Goal: Task Accomplishment & Management: Manage account settings

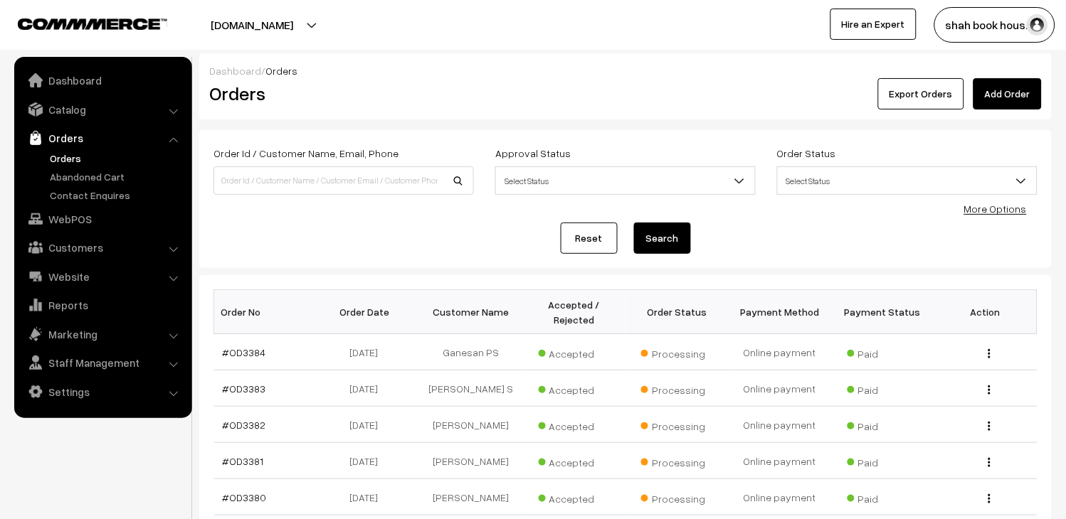
click at [62, 152] on link "Orders" at bounding box center [116, 158] width 141 height 15
click at [253, 349] on link "#OD3384" at bounding box center [244, 353] width 43 height 12
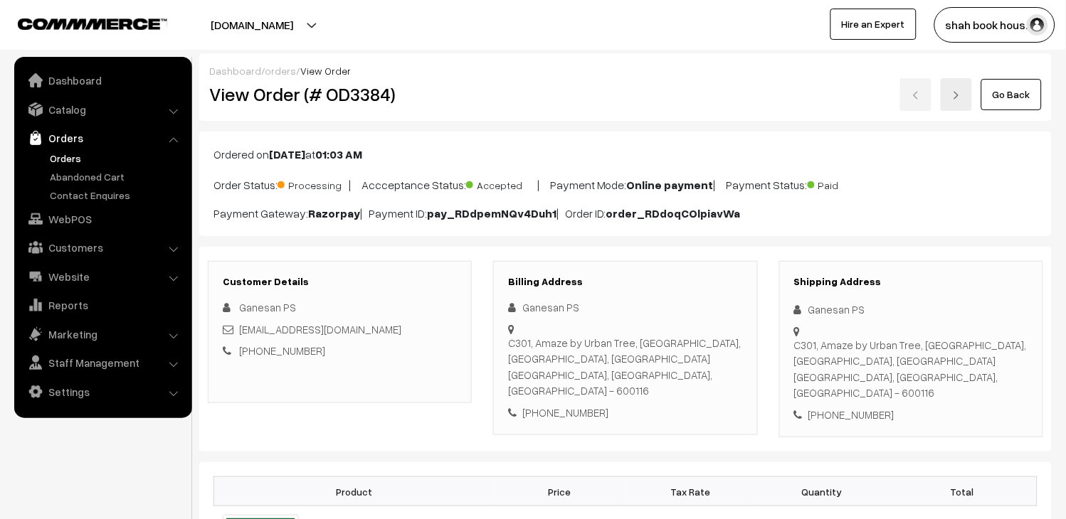
click at [69, 162] on link "Orders" at bounding box center [116, 158] width 141 height 15
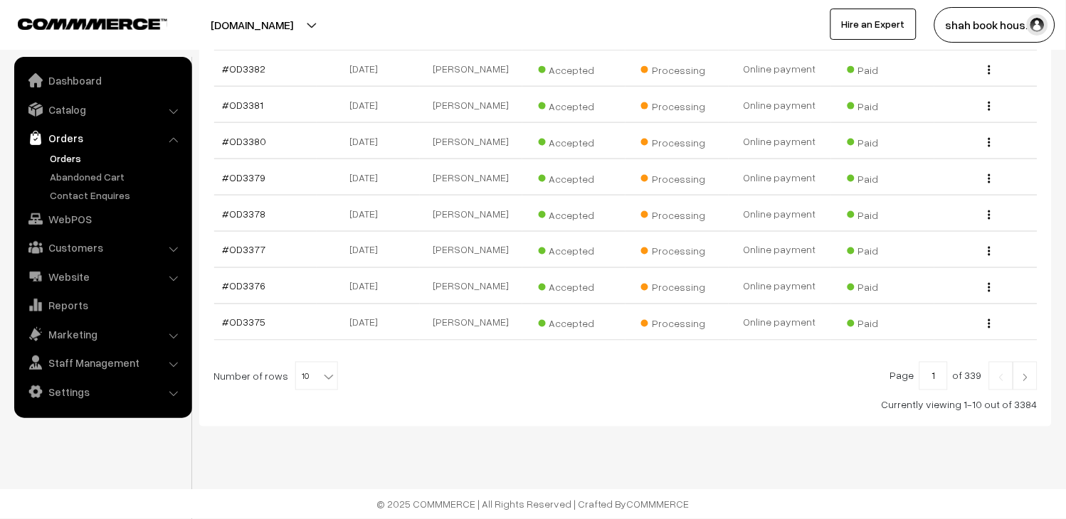
scroll to position [369, 0]
click at [322, 371] on b at bounding box center [329, 377] width 14 height 14
select select "20"
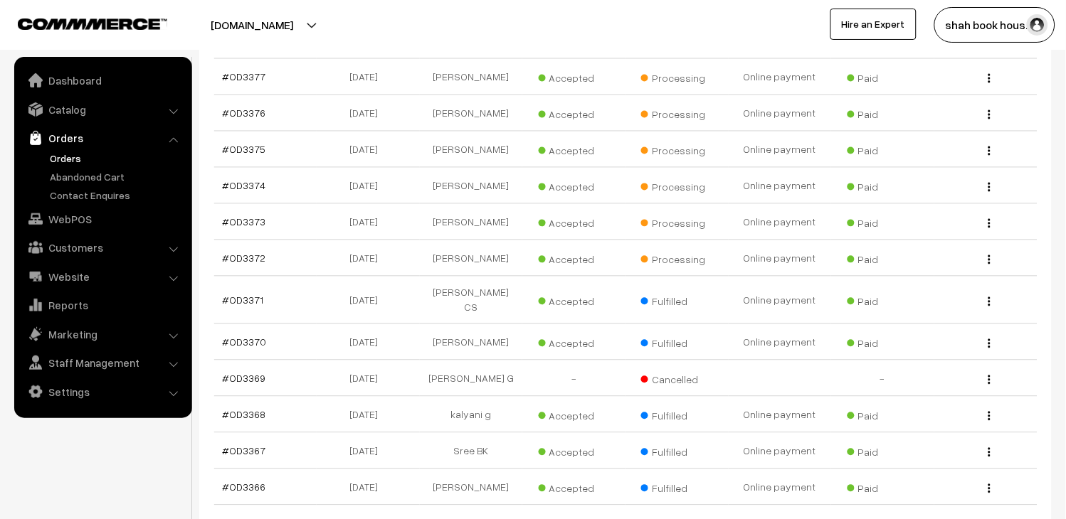
scroll to position [553, 0]
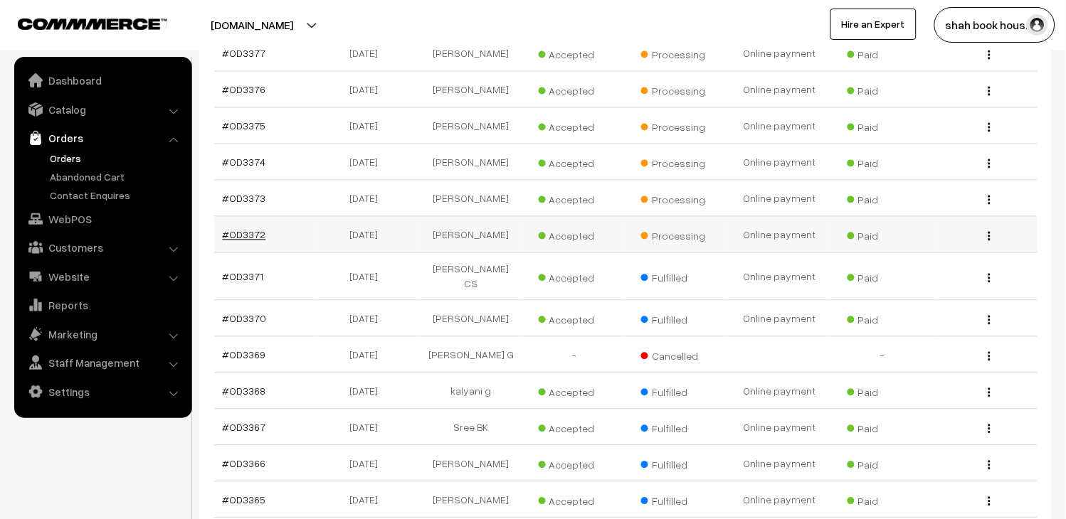
click at [249, 241] on link "#OD3372" at bounding box center [244, 235] width 43 height 12
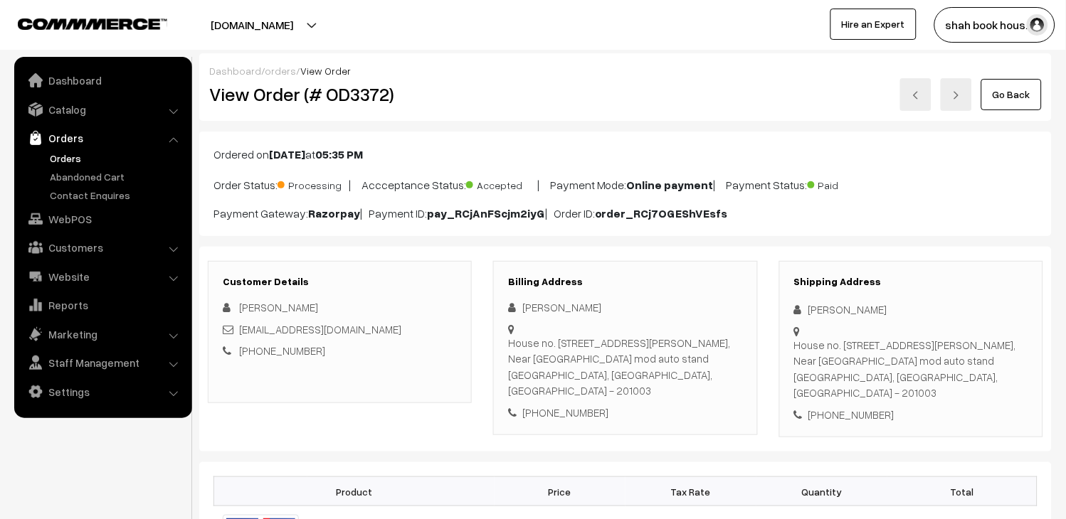
click at [356, 95] on h2 "View Order (# OD3372)" at bounding box center [340, 94] width 263 height 22
copy h2 "OD3372"
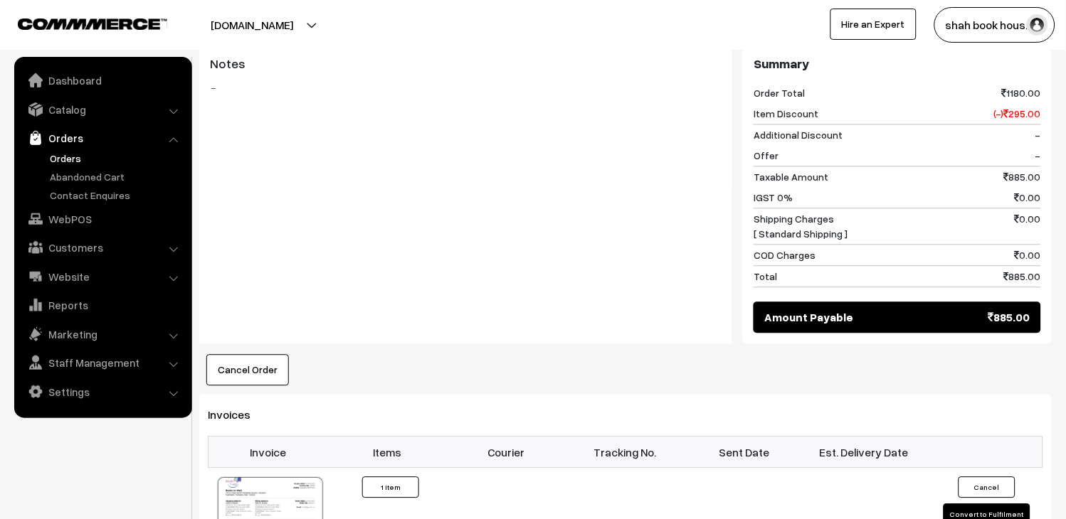
scroll to position [791, 0]
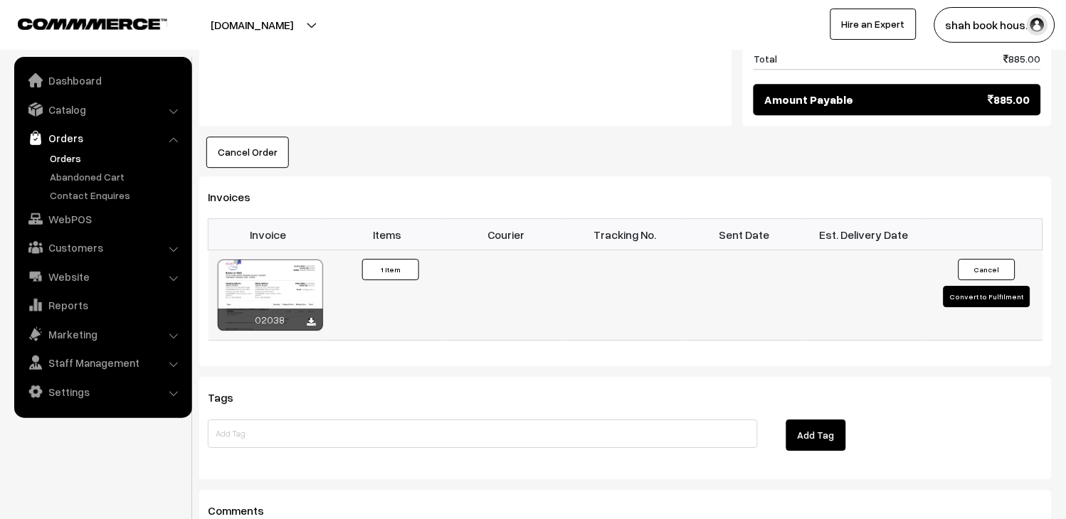
click at [990, 286] on button "Convert to Fulfilment" at bounding box center [986, 296] width 87 height 21
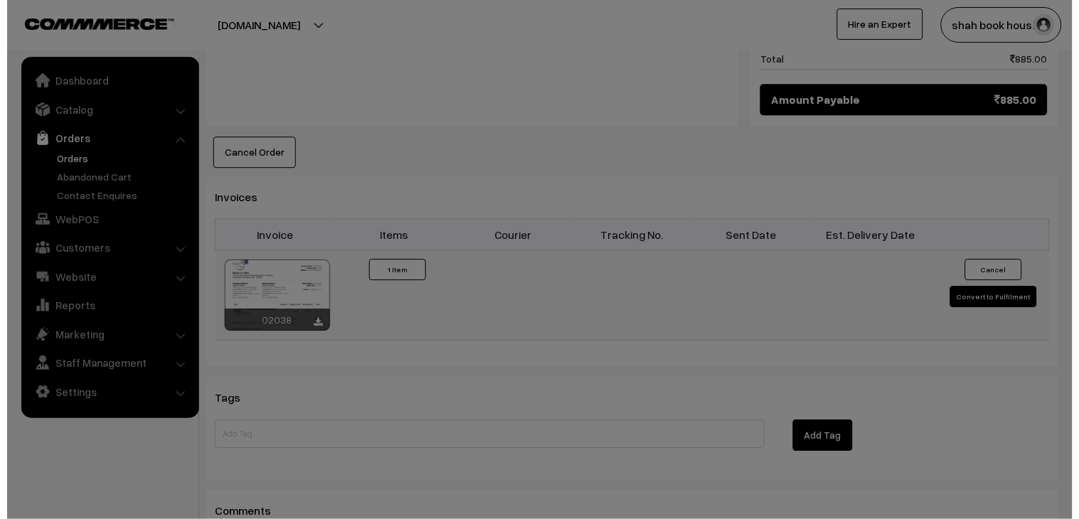
scroll to position [791, 0]
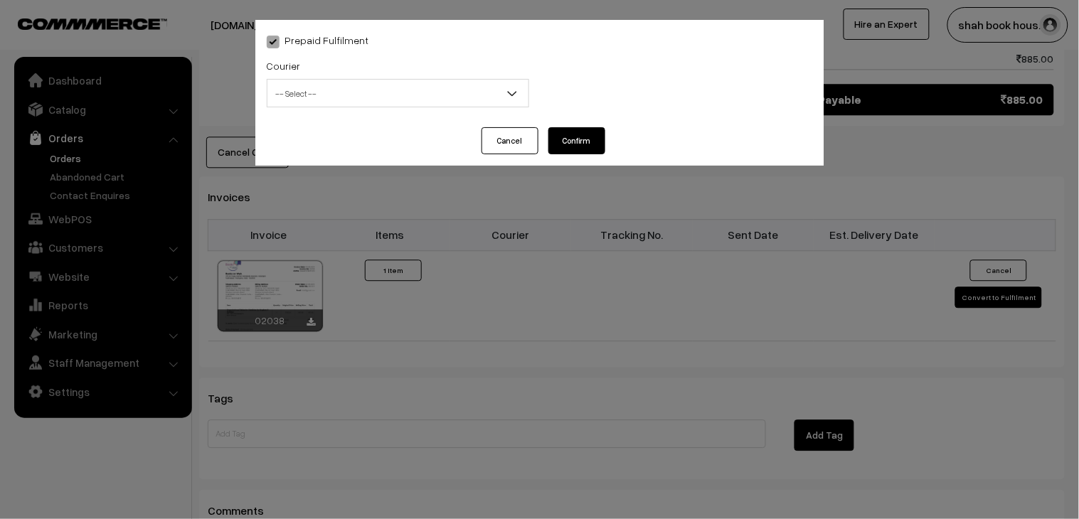
click at [364, 97] on span "-- Select --" at bounding box center [398, 93] width 261 height 25
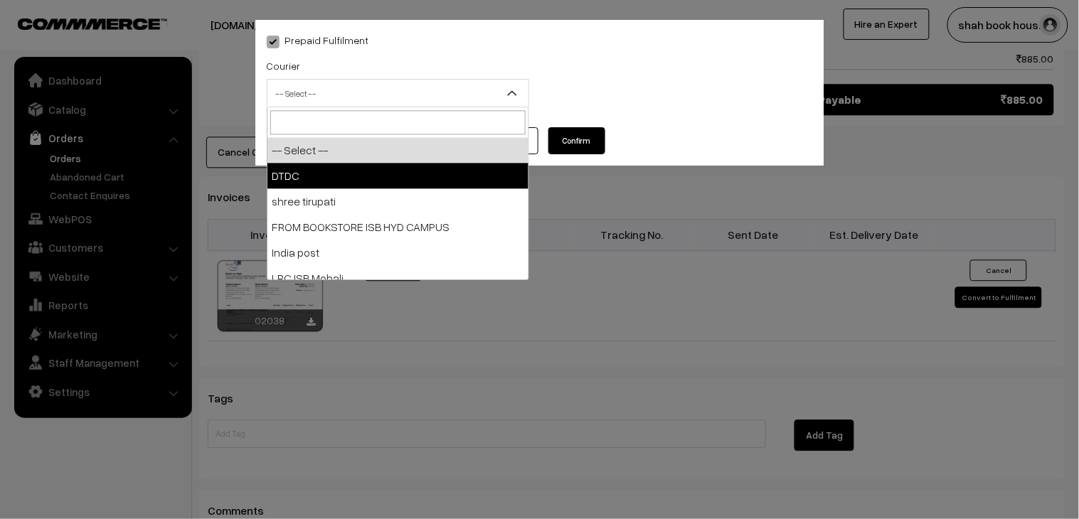
select select "1"
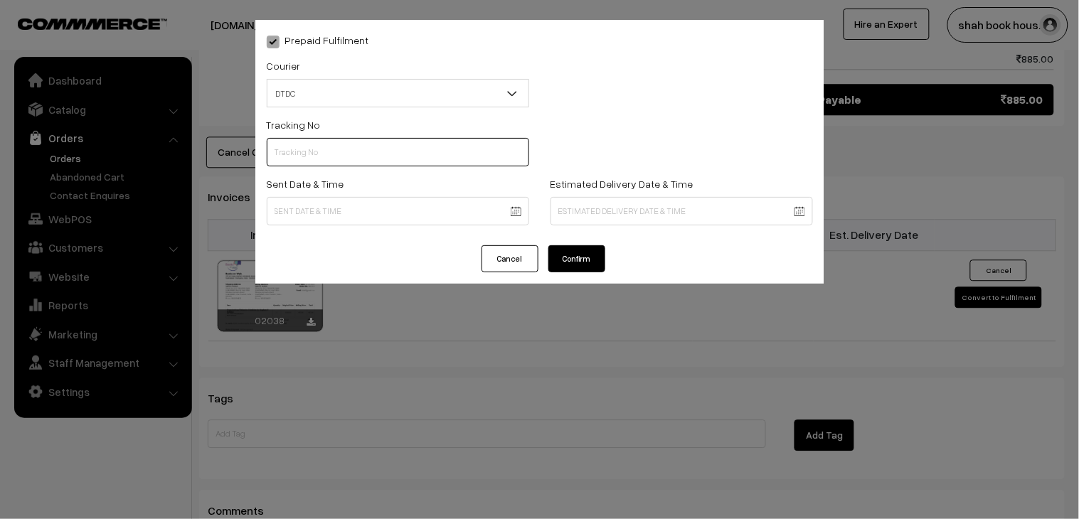
click at [322, 159] on input "text" at bounding box center [398, 152] width 263 height 28
paste input "H84036709"
type input "H84036709"
click at [361, 216] on body "Thank you for showing interest. Our team will call you shortly. Close booksonwe…" at bounding box center [539, 13] width 1079 height 1608
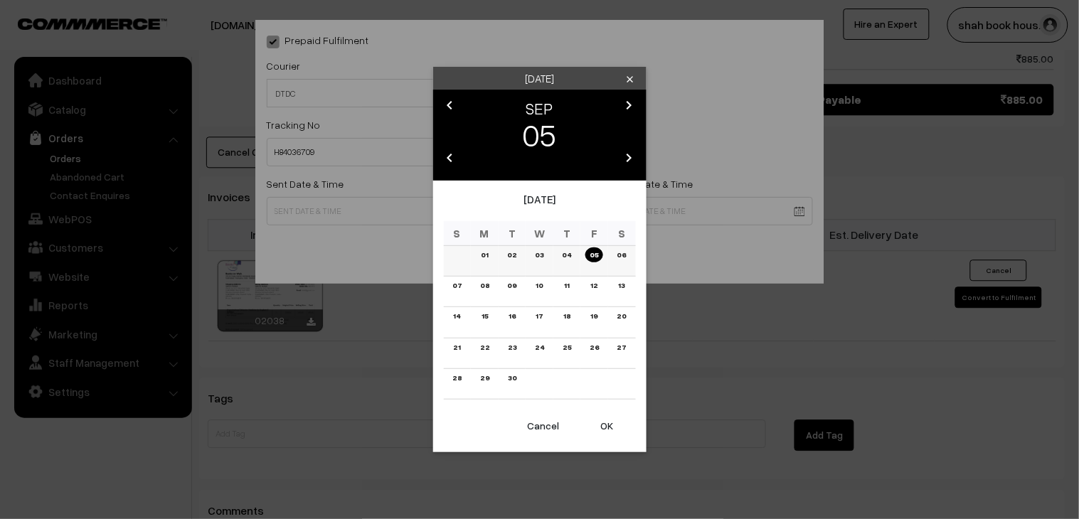
click at [542, 254] on link "03" at bounding box center [539, 255] width 17 height 15
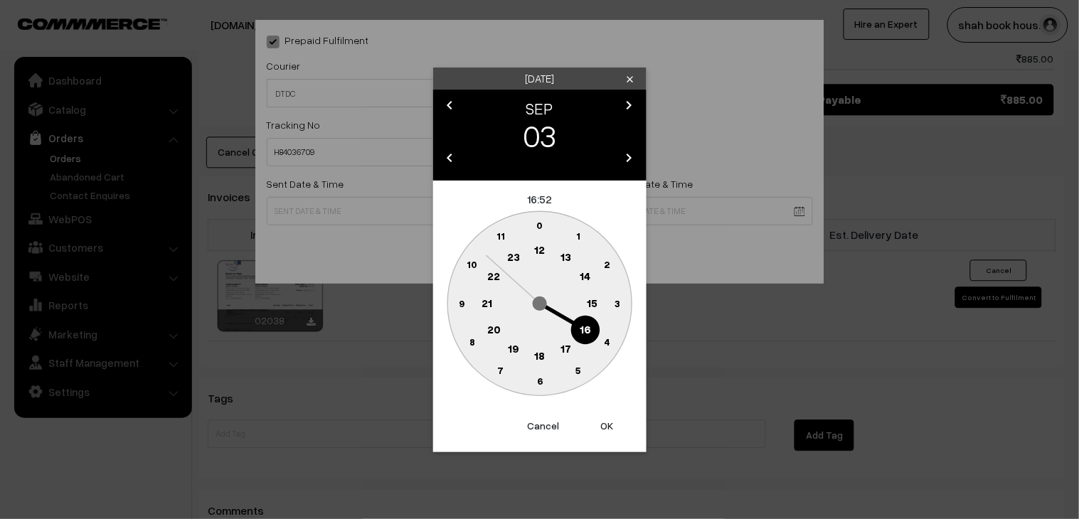
click at [537, 359] on text "18" at bounding box center [539, 355] width 11 height 13
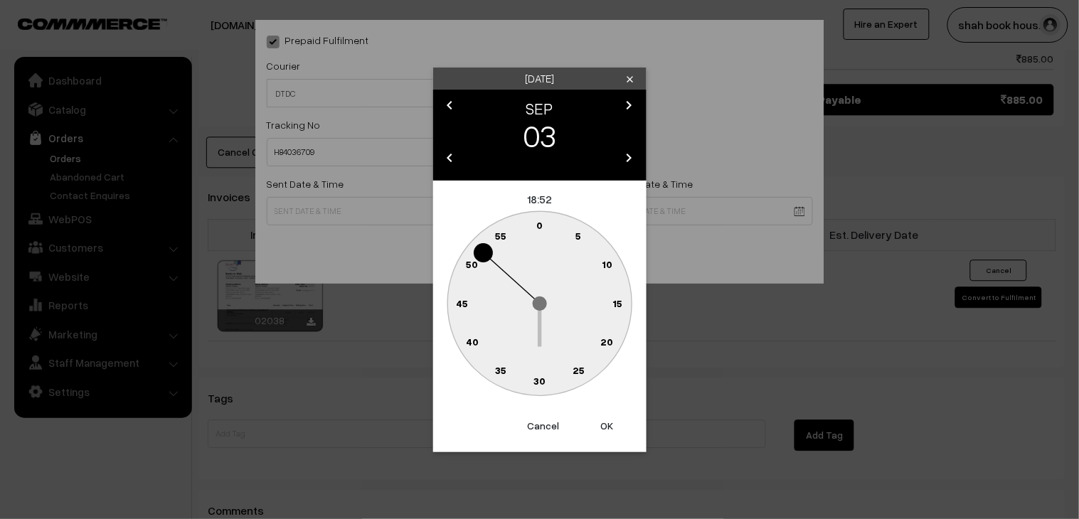
click at [566, 366] on circle at bounding box center [563, 375] width 19 height 19
type input "03-09-2025 18:27"
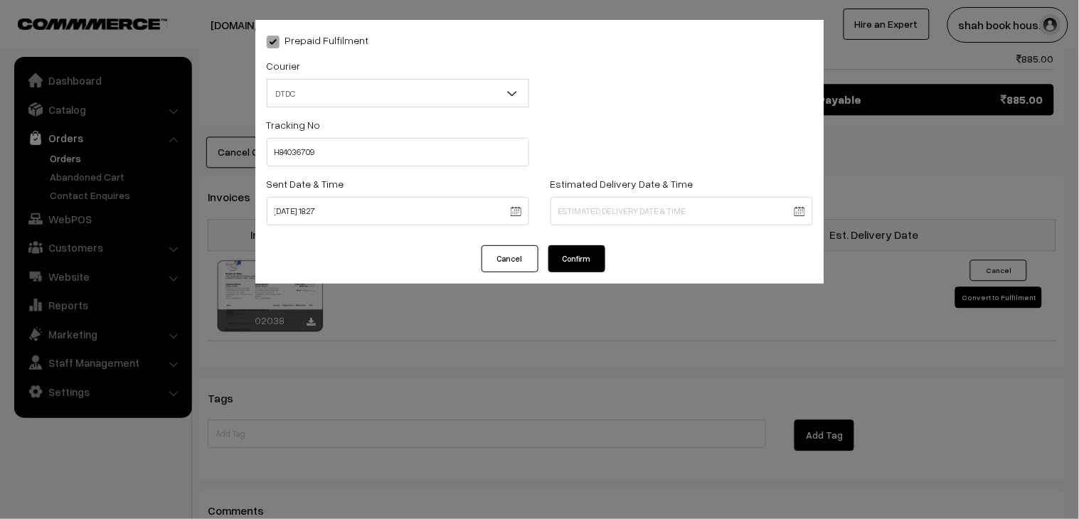
click at [581, 263] on button "Confirm" at bounding box center [577, 258] width 57 height 27
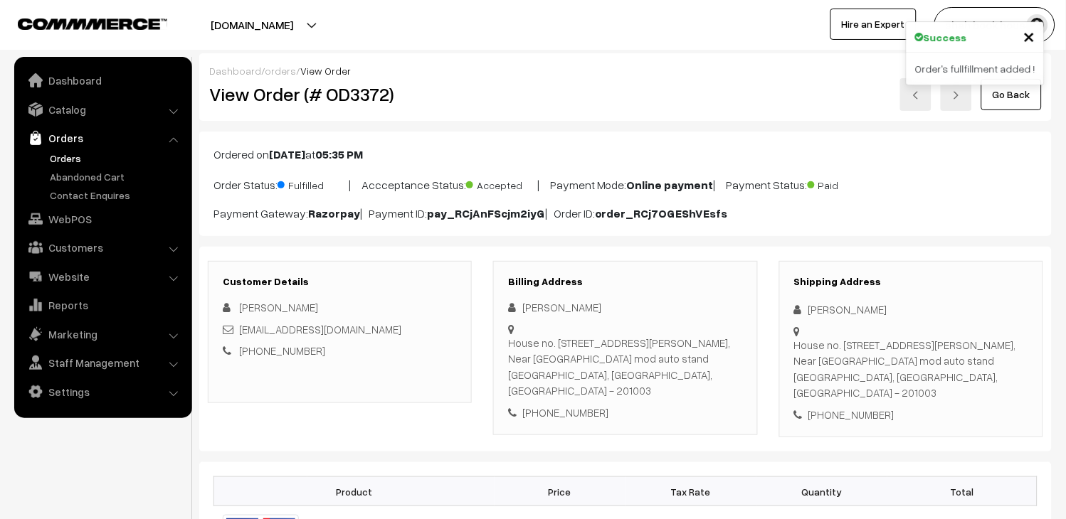
click at [924, 90] on link at bounding box center [915, 94] width 31 height 33
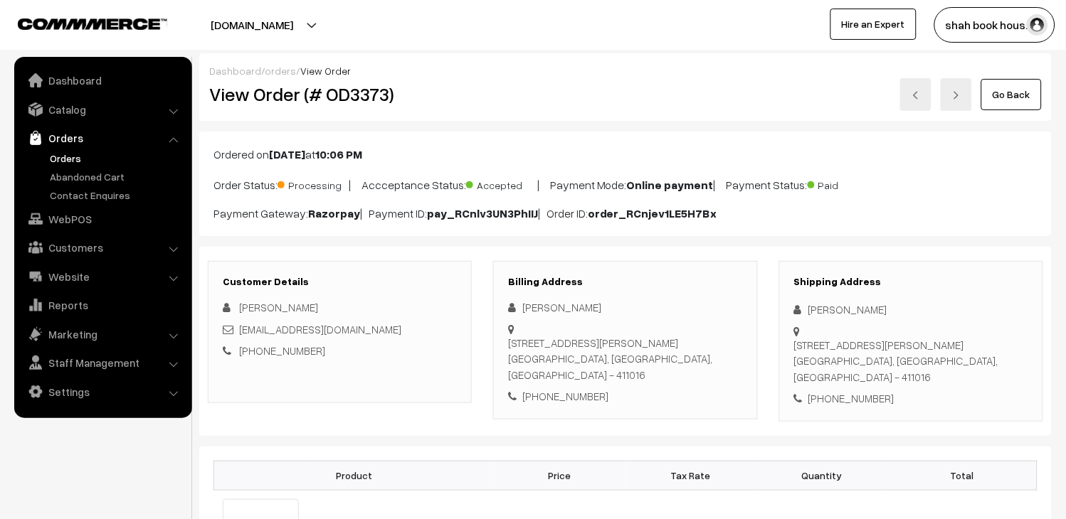
click at [924, 98] on link at bounding box center [915, 94] width 31 height 33
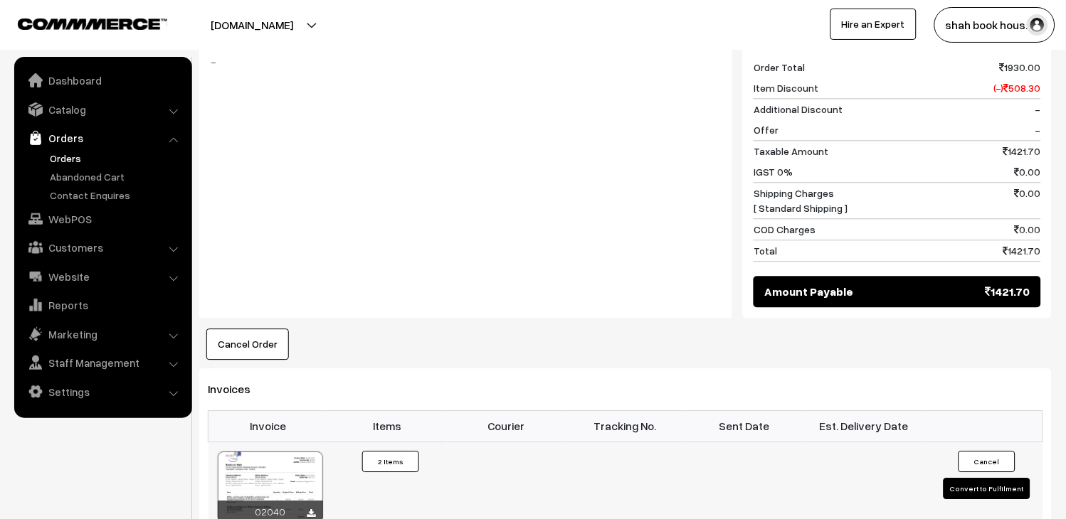
scroll to position [948, 0]
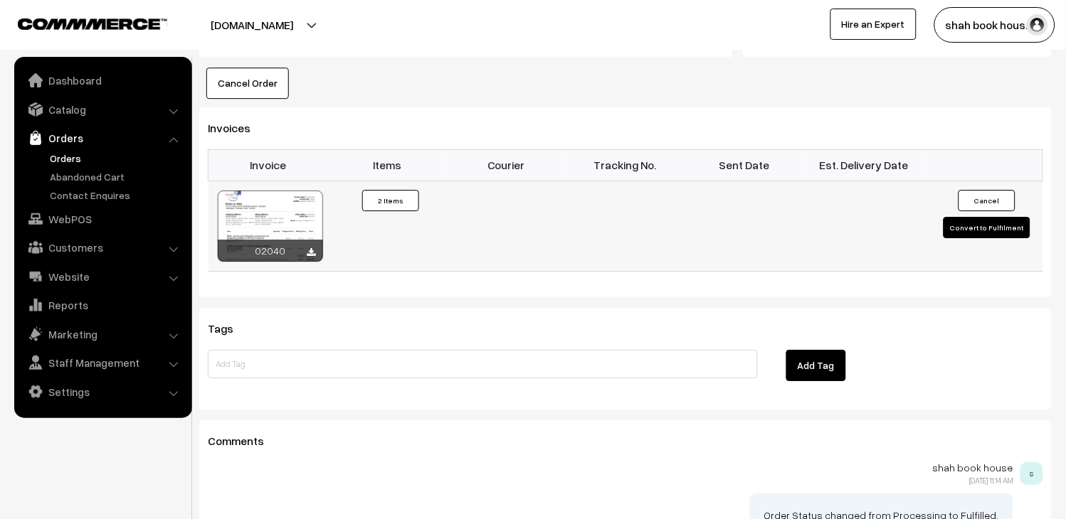
click at [982, 217] on button "Convert to Fulfilment" at bounding box center [986, 227] width 87 height 21
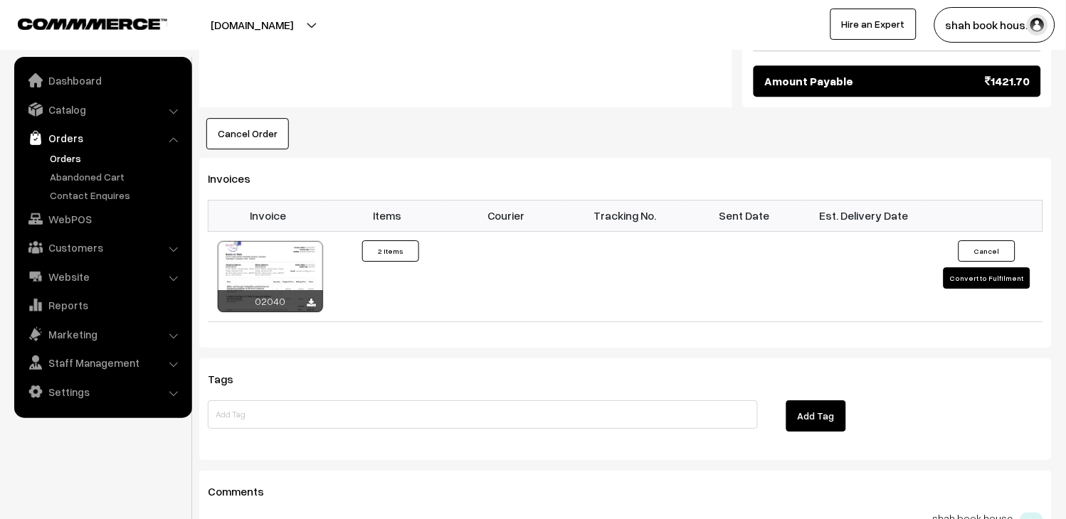
scroll to position [869, 0]
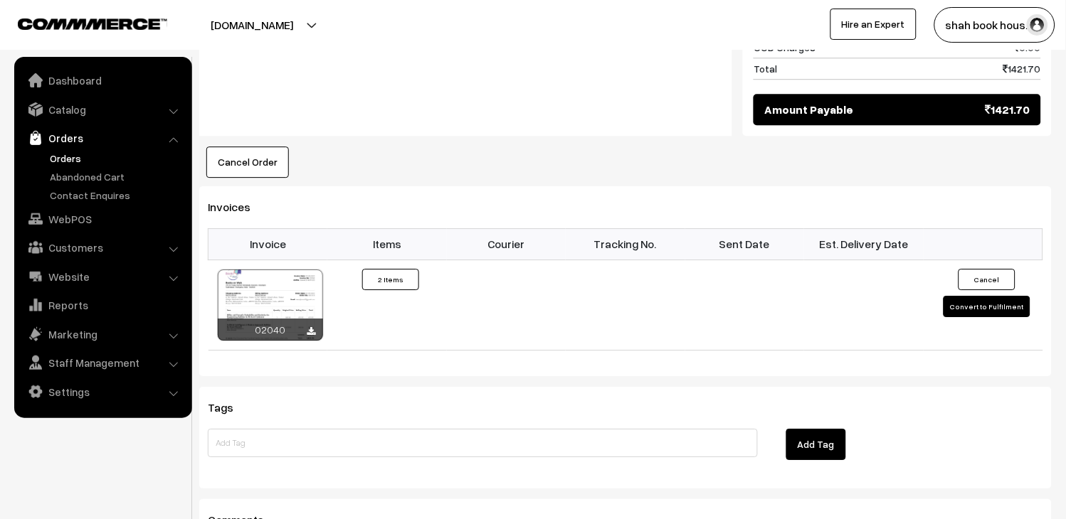
click at [73, 147] on link "Orders" at bounding box center [102, 138] width 169 height 26
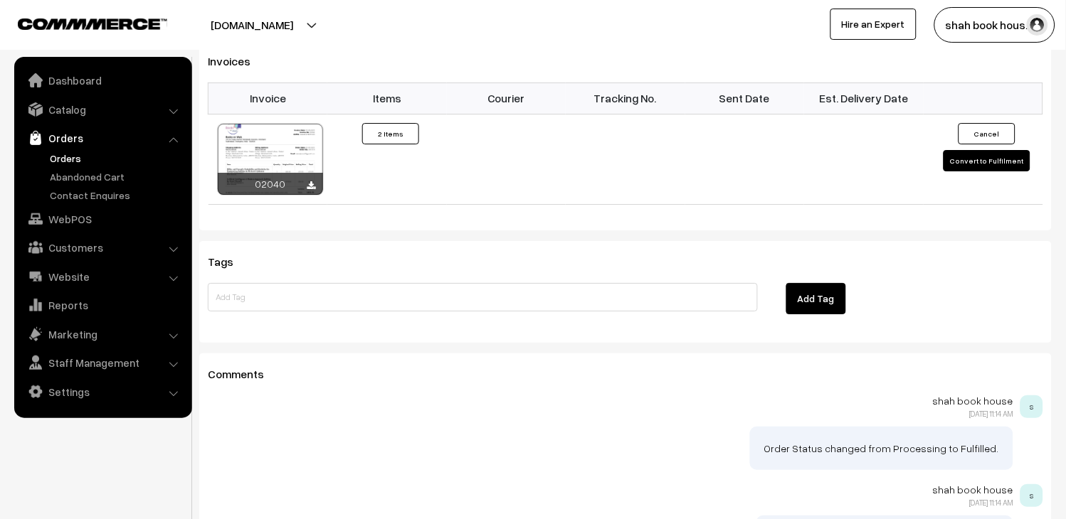
scroll to position [1027, 0]
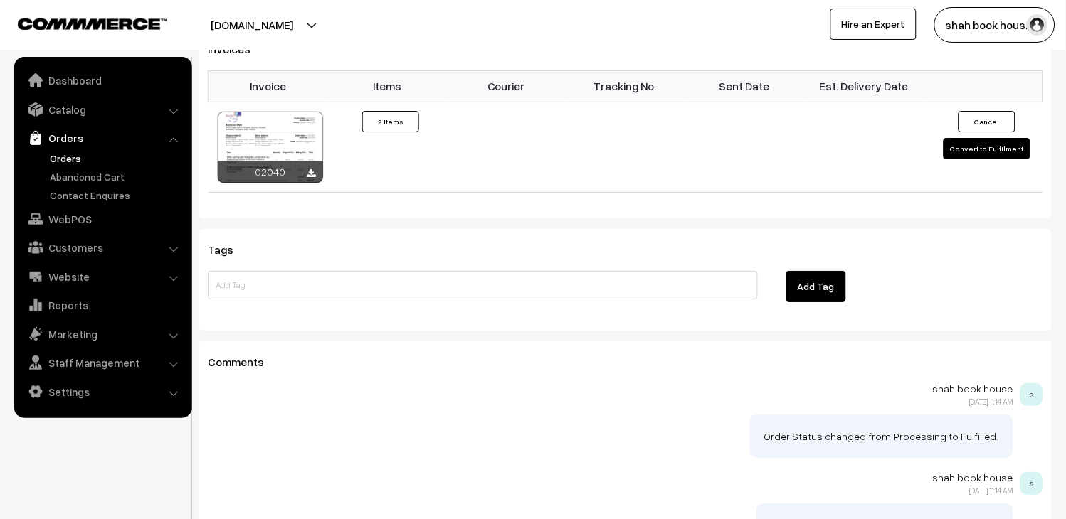
click at [66, 149] on link "Orders" at bounding box center [102, 138] width 169 height 26
click at [68, 153] on link "Orders" at bounding box center [116, 158] width 141 height 15
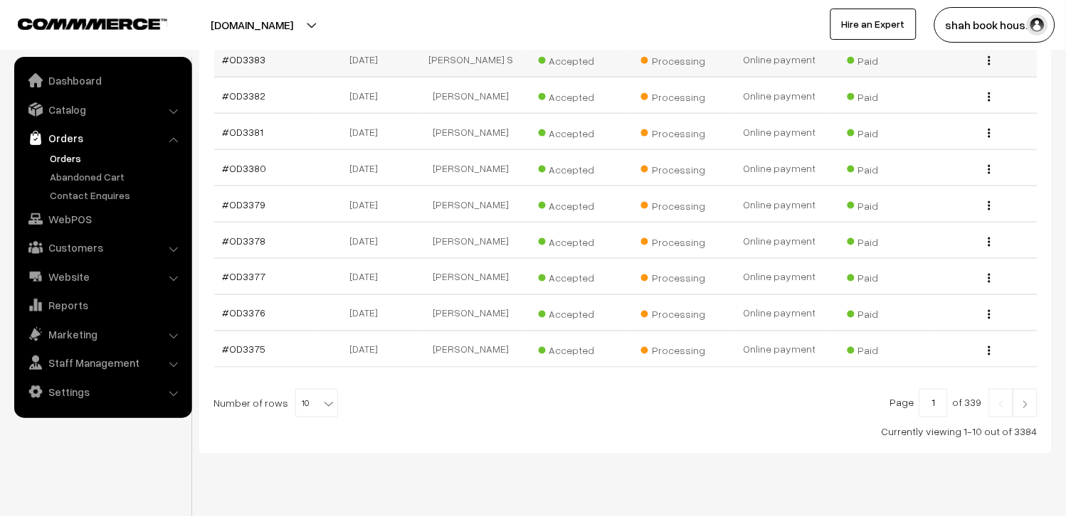
scroll to position [369, 0]
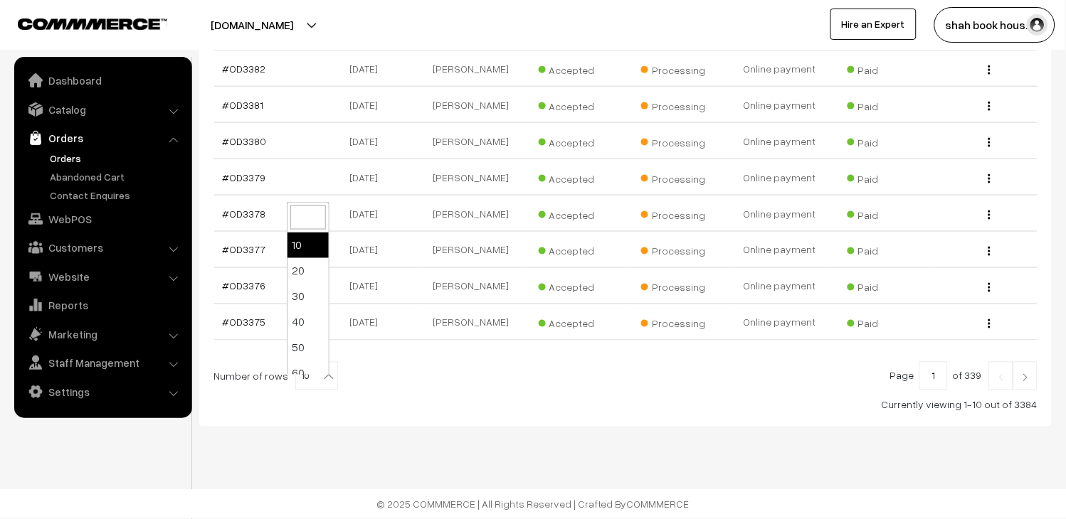
click at [308, 371] on span "10" at bounding box center [316, 377] width 41 height 28
select select "20"
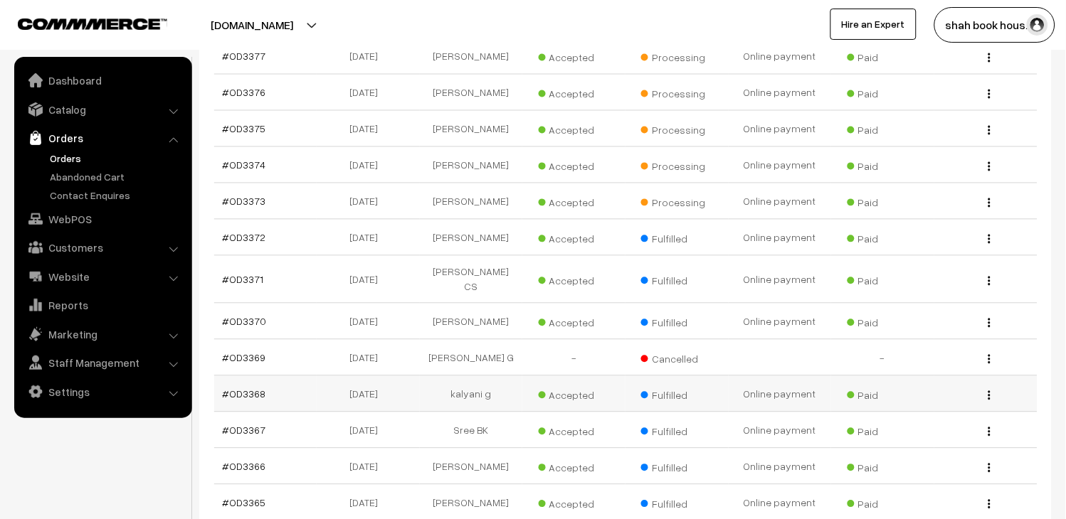
scroll to position [553, 0]
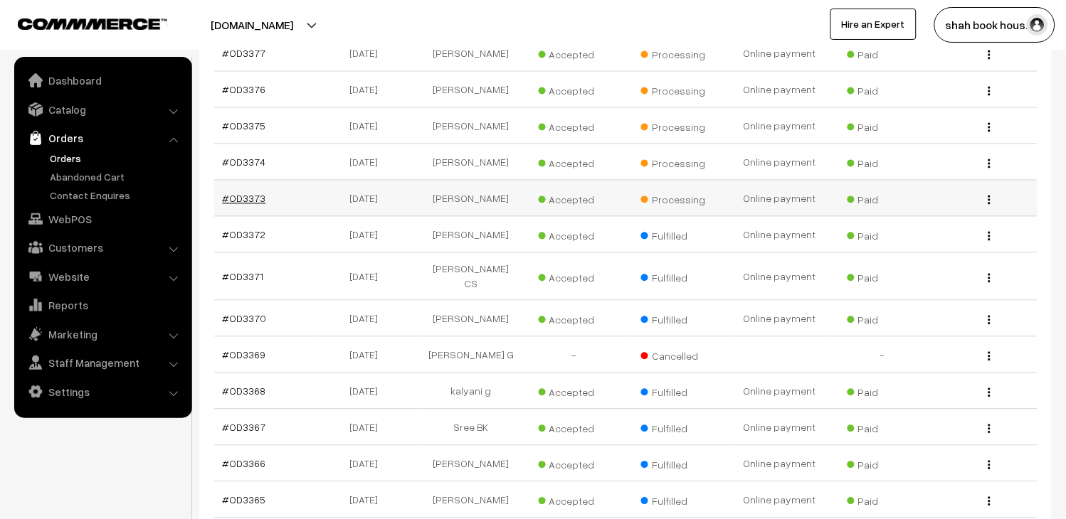
click at [250, 205] on link "#OD3373" at bounding box center [244, 199] width 43 height 12
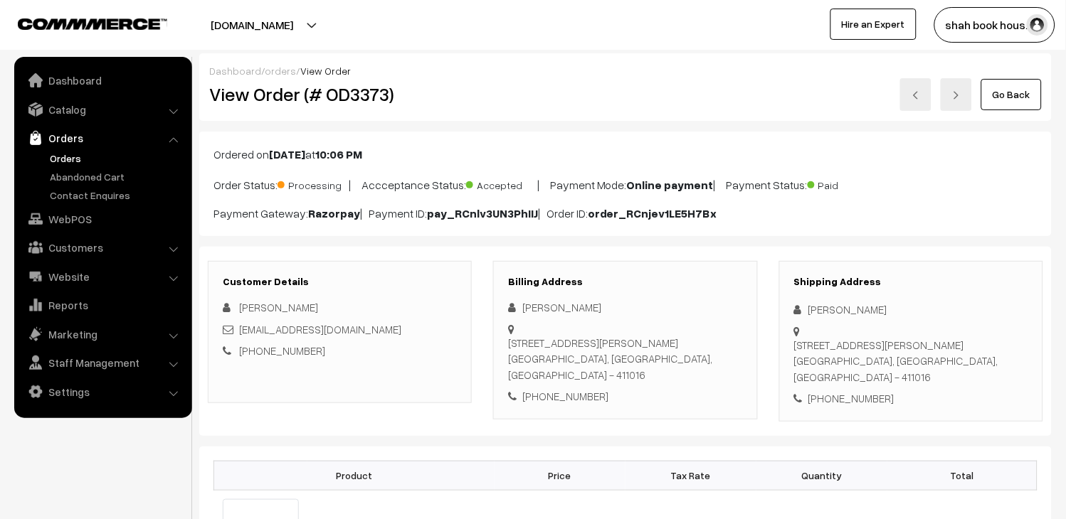
click at [915, 108] on link at bounding box center [915, 94] width 31 height 33
click at [361, 98] on h2 "View Order (# OD3374)" at bounding box center [340, 94] width 263 height 22
copy h2 "OD3374"
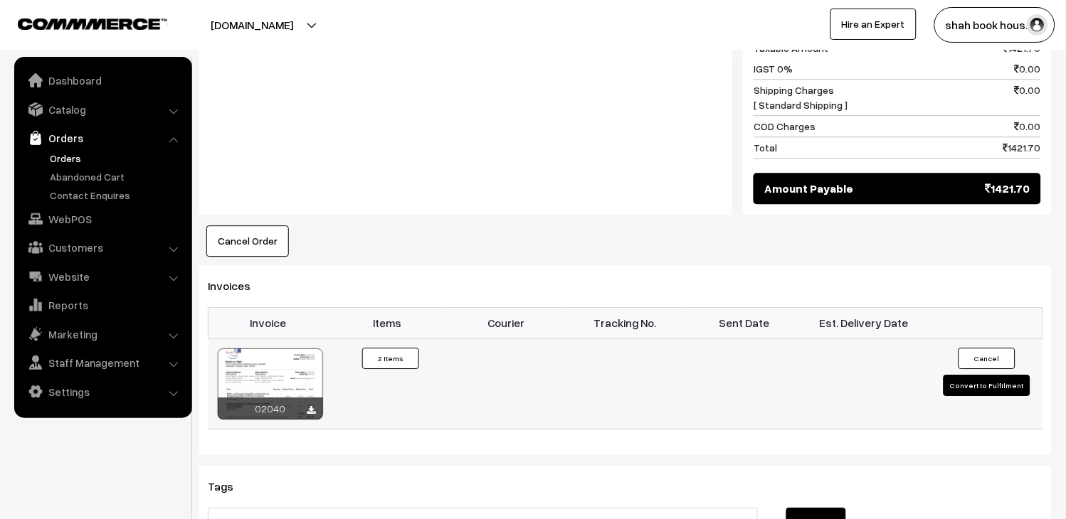
click at [979, 375] on button "Convert to Fulfilment" at bounding box center [986, 385] width 87 height 21
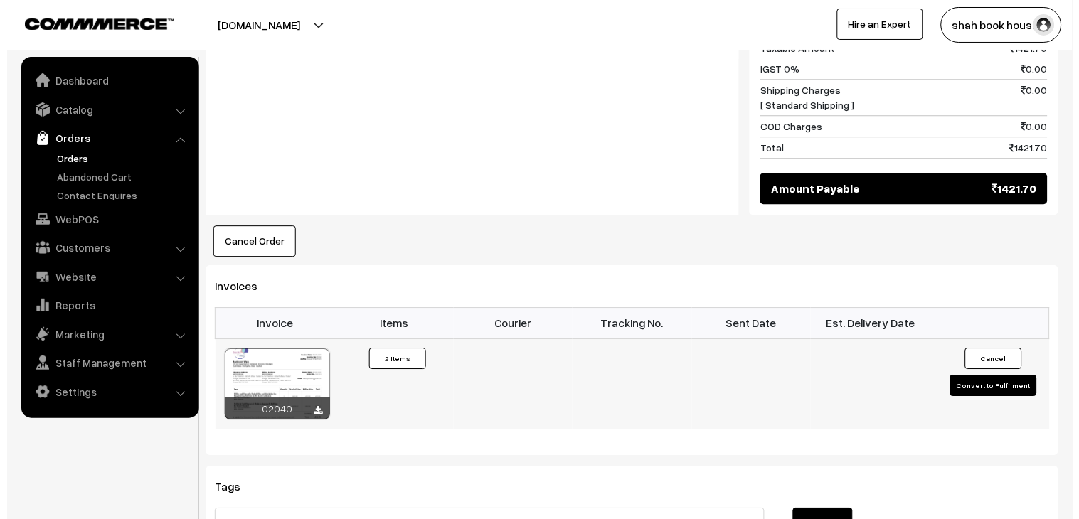
scroll to position [791, 0]
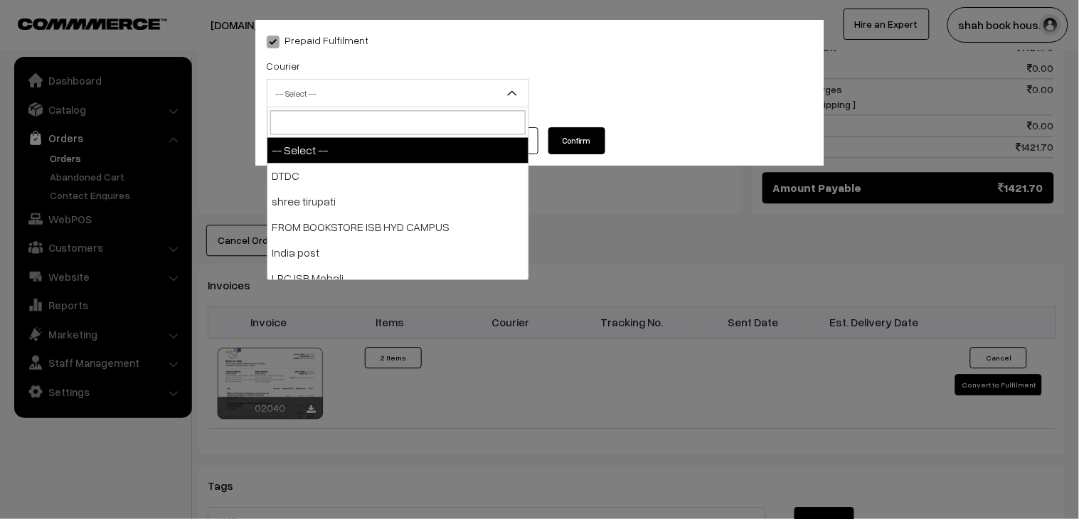
click at [372, 93] on span "-- Select --" at bounding box center [398, 93] width 261 height 25
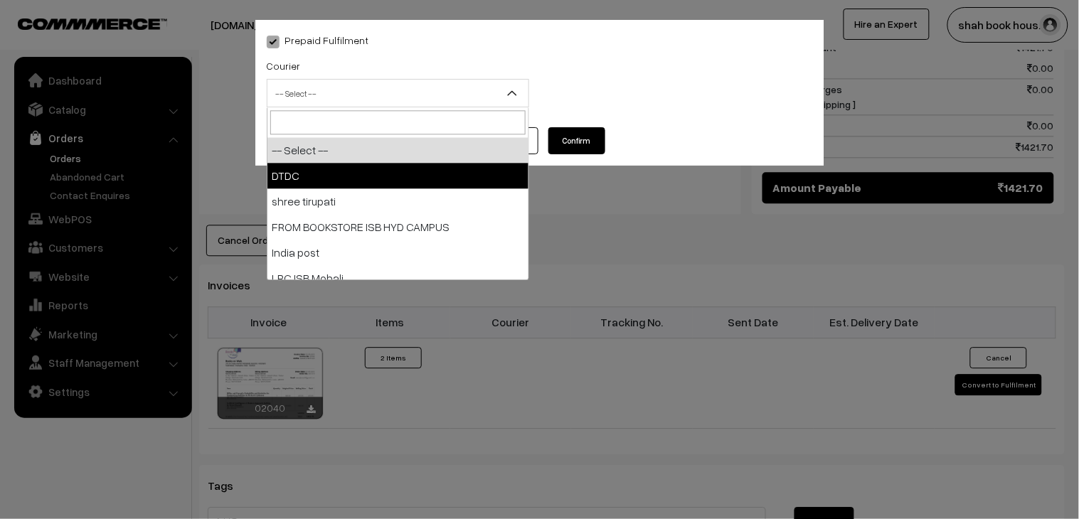
select select "1"
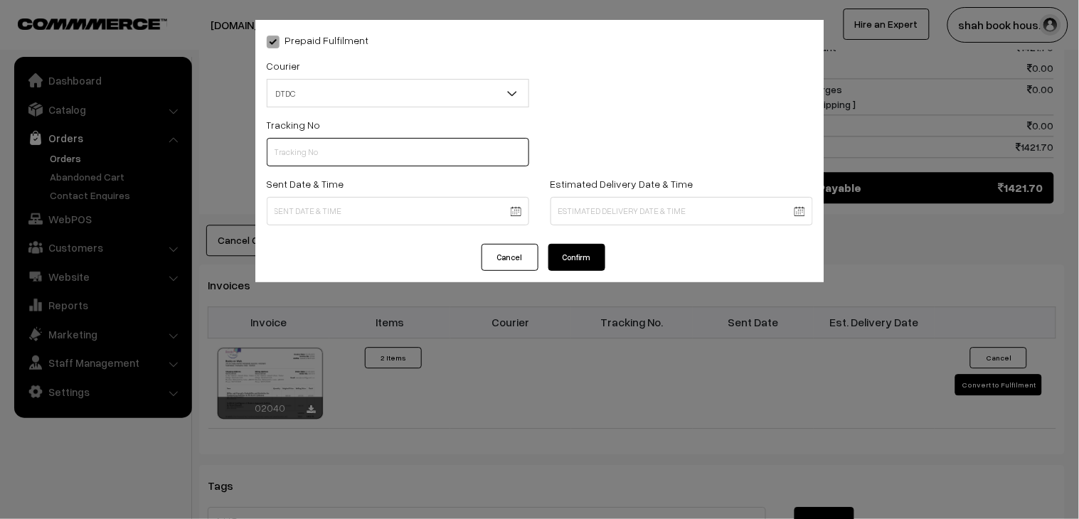
click at [329, 160] on input "text" at bounding box center [398, 152] width 263 height 28
paste input "H84036710"
type input "H84036710"
click at [314, 208] on body "Thank you for showing interest. Our team will call you shortly. Close booksonwe…" at bounding box center [539, 57] width 1079 height 1696
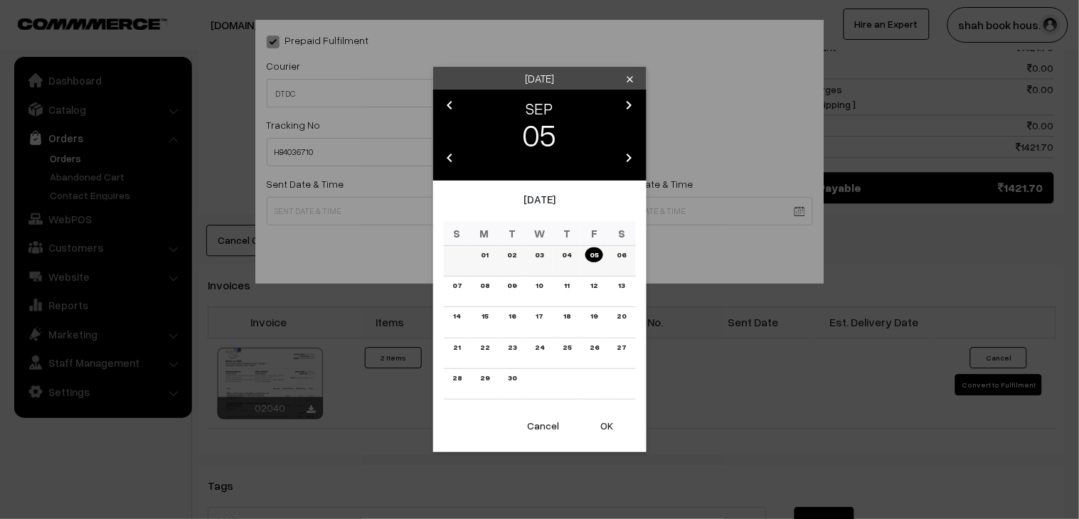
click at [538, 257] on link "03" at bounding box center [539, 255] width 17 height 15
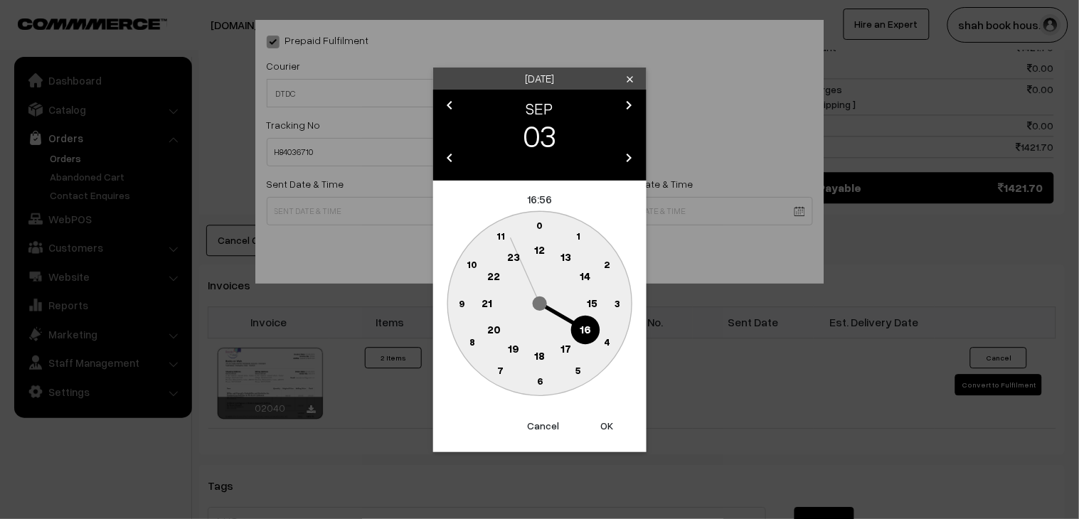
click at [536, 349] on text "18" at bounding box center [539, 355] width 11 height 13
click at [577, 371] on text "25" at bounding box center [579, 370] width 12 height 12
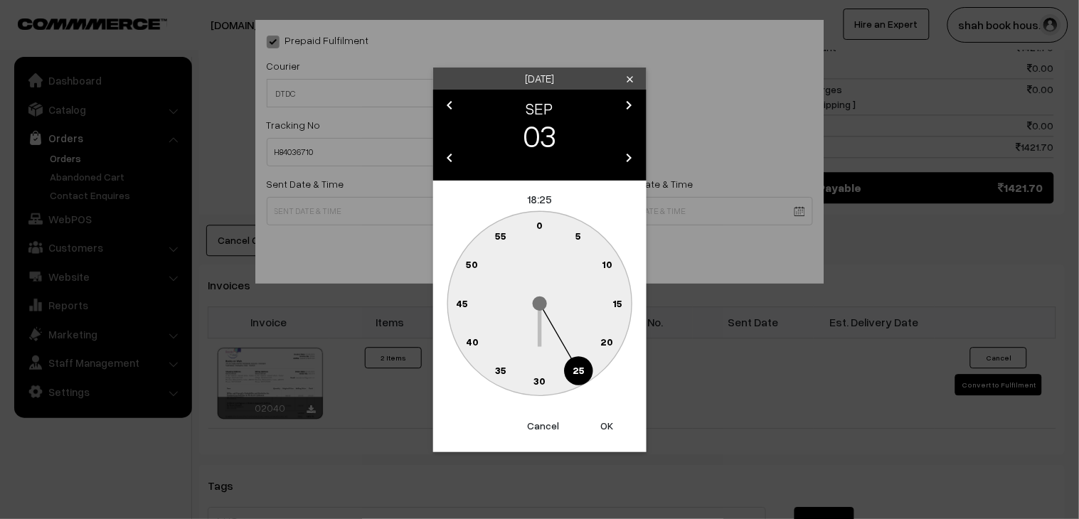
type input "03-09-2025 18:25"
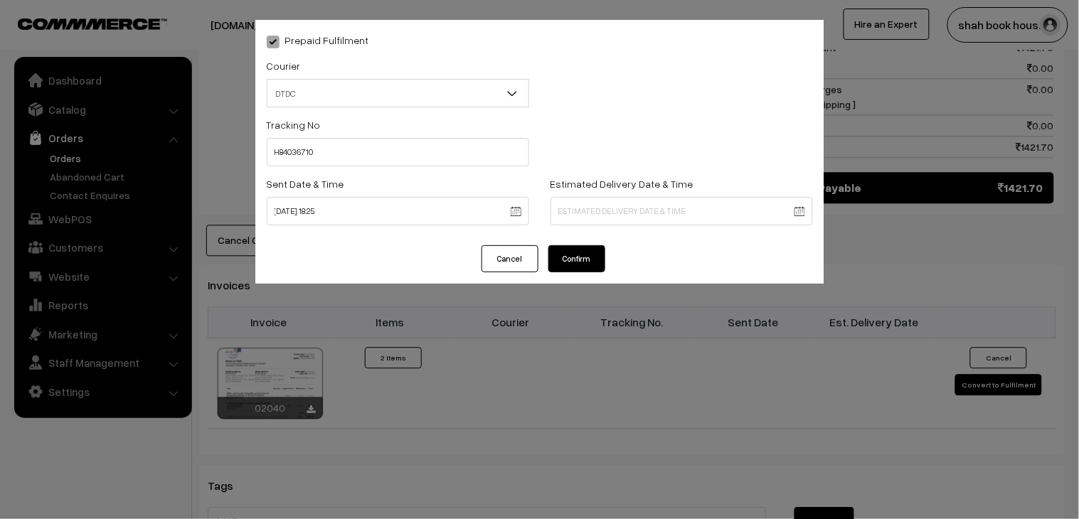
click at [588, 246] on button "Confirm" at bounding box center [577, 258] width 57 height 27
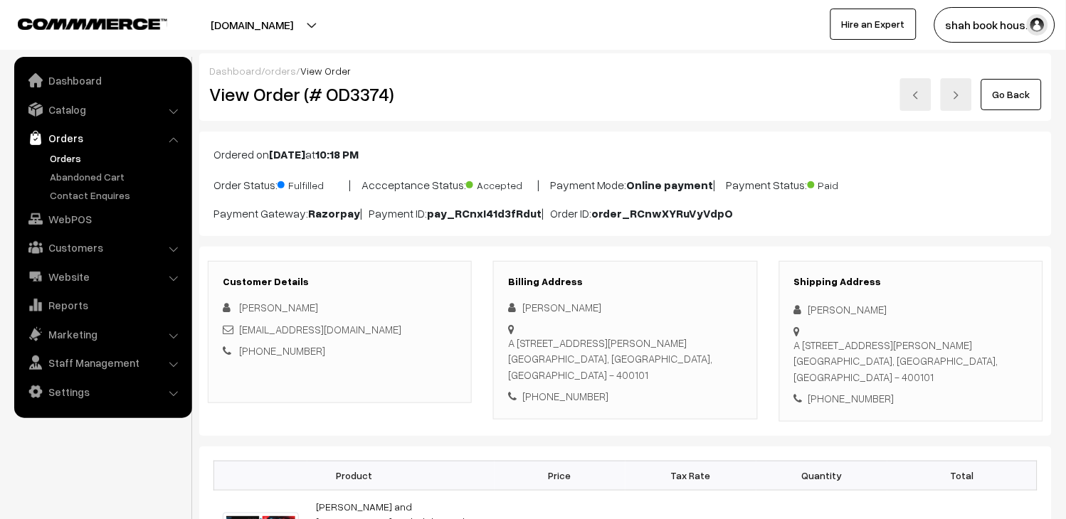
click at [912, 101] on link at bounding box center [915, 94] width 31 height 33
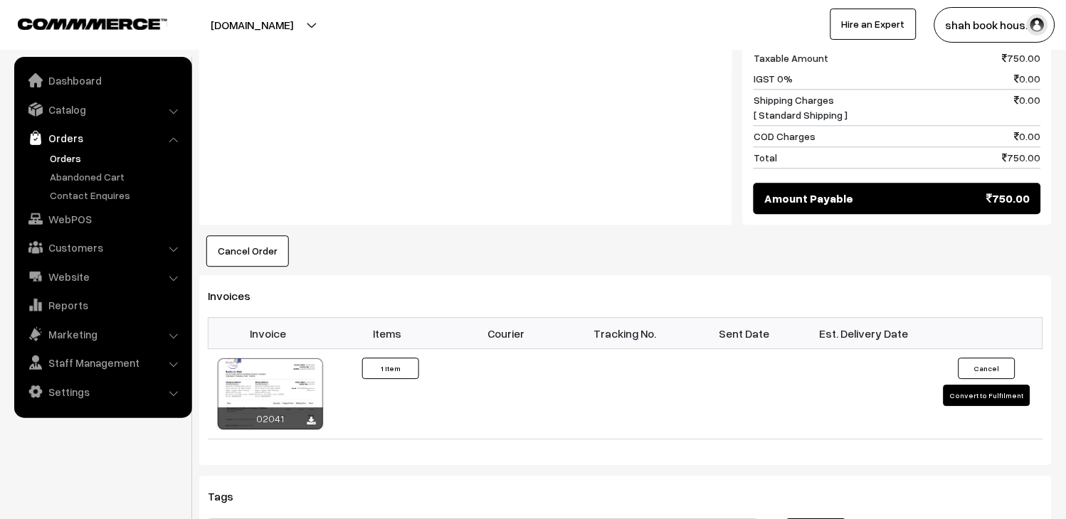
scroll to position [712, 0]
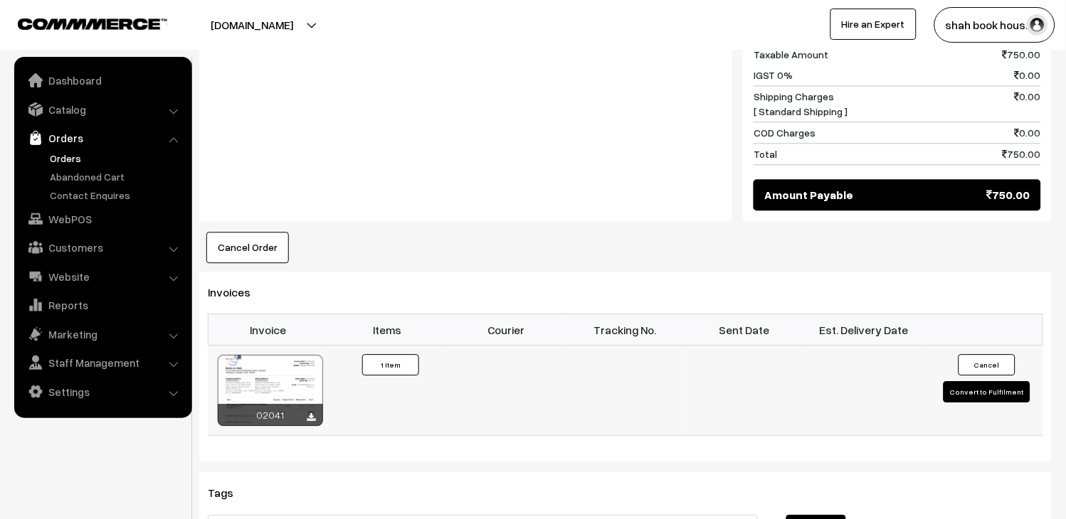
click at [994, 392] on td "Cancel Convert to Fulfilment" at bounding box center [984, 391] width 120 height 90
click at [987, 381] on button "Convert to Fulfilment" at bounding box center [986, 391] width 87 height 21
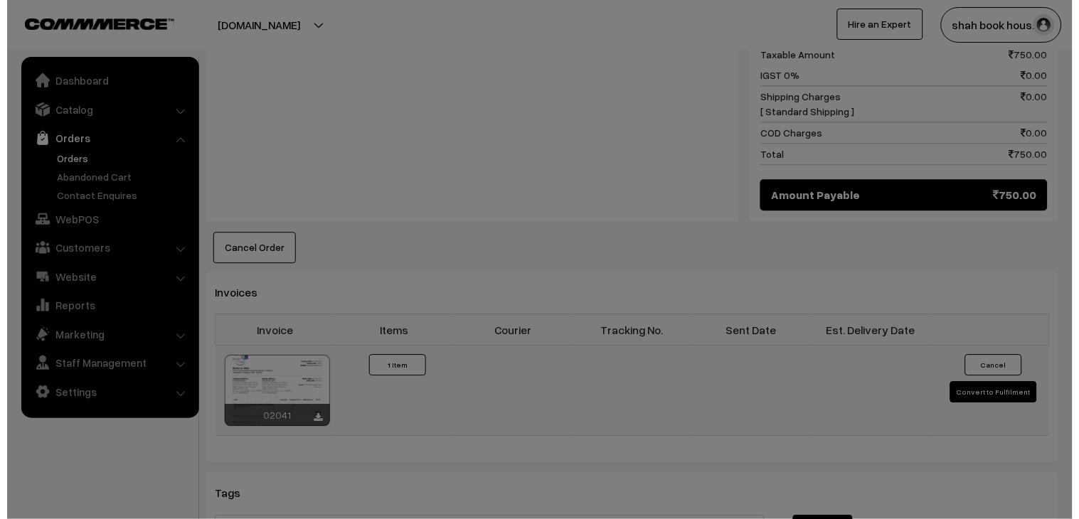
scroll to position [712, 0]
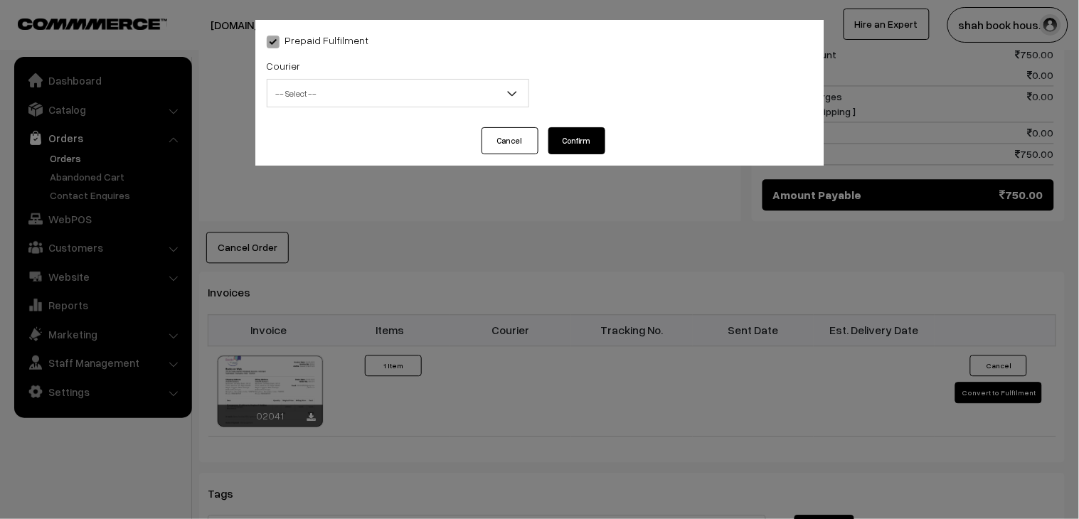
click at [384, 91] on span "-- Select --" at bounding box center [398, 93] width 261 height 25
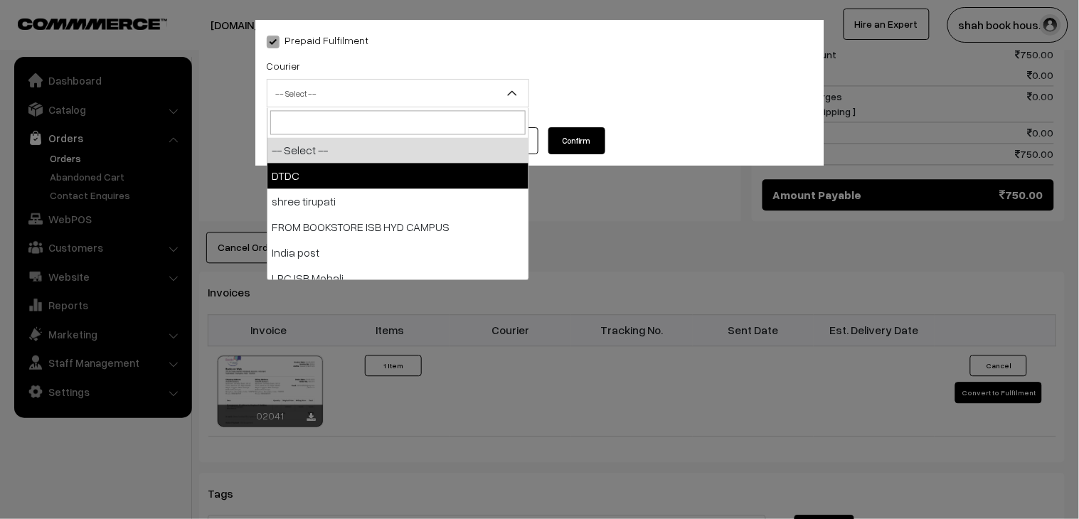
select select "1"
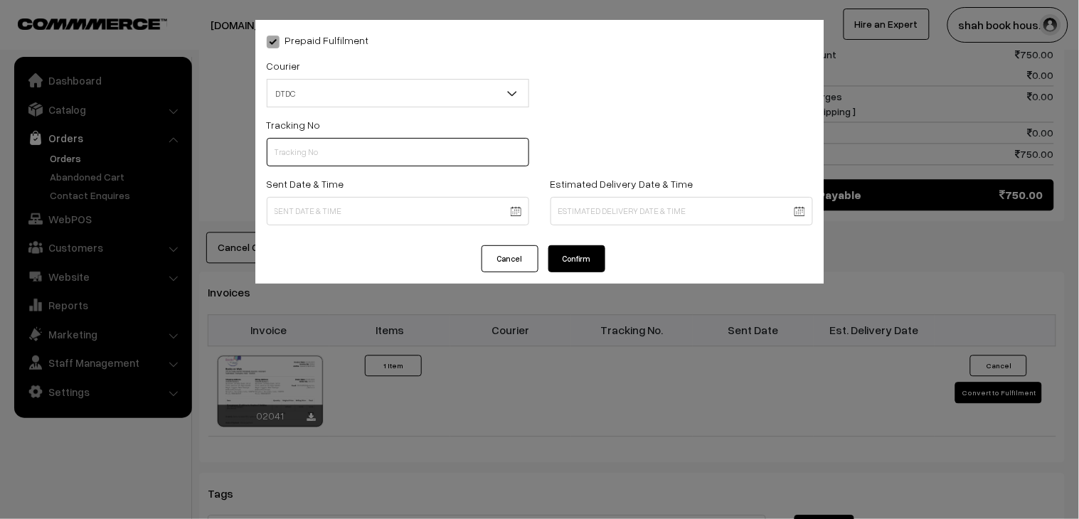
click at [342, 140] on input "text" at bounding box center [398, 152] width 263 height 28
paste input "H84036708"
type input "H84036708"
click at [349, 212] on body "Thank you for showing interest. Our team will call you shortly. Close booksonwe…" at bounding box center [539, 100] width 1079 height 1624
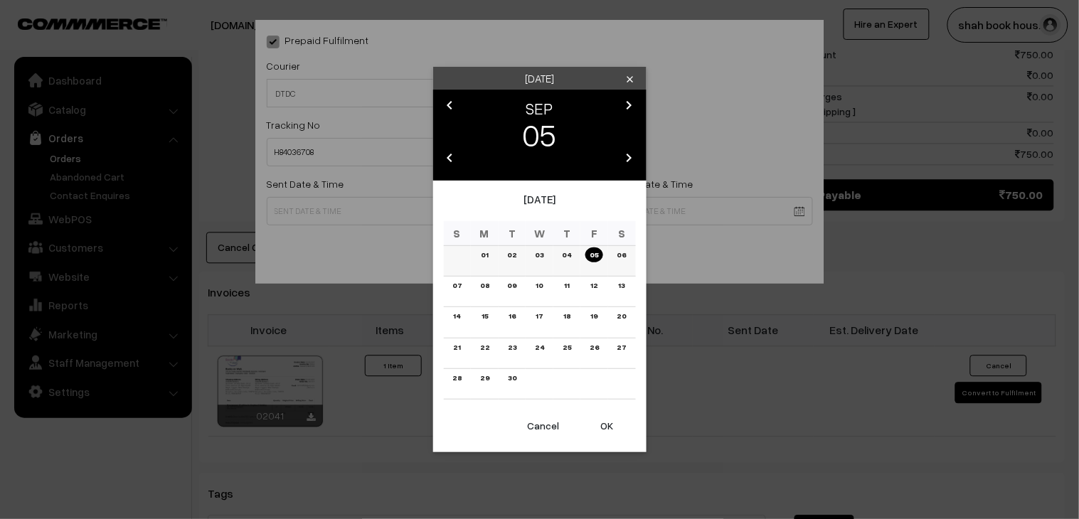
click at [541, 254] on link "03" at bounding box center [539, 255] width 17 height 15
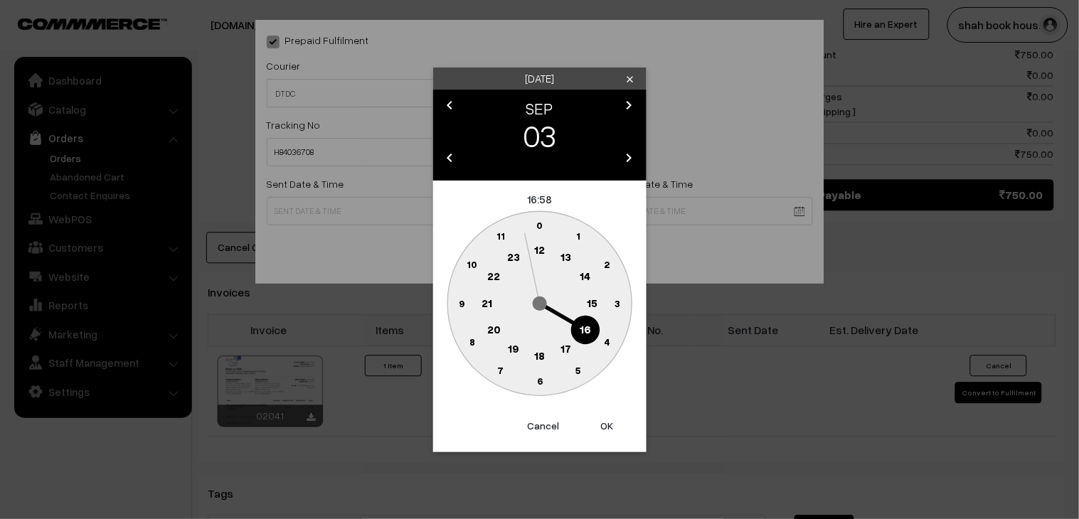
click at [542, 350] on text "18" at bounding box center [539, 355] width 11 height 13
click at [570, 366] on circle at bounding box center [570, 372] width 19 height 19
type input "03-09-2025 18:26"
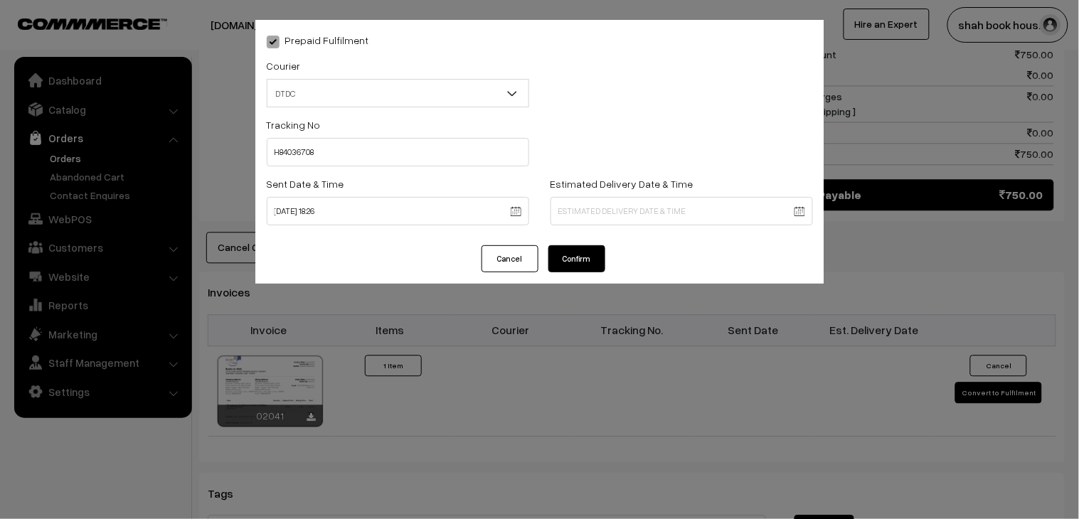
click at [583, 260] on button "Confirm" at bounding box center [577, 258] width 57 height 27
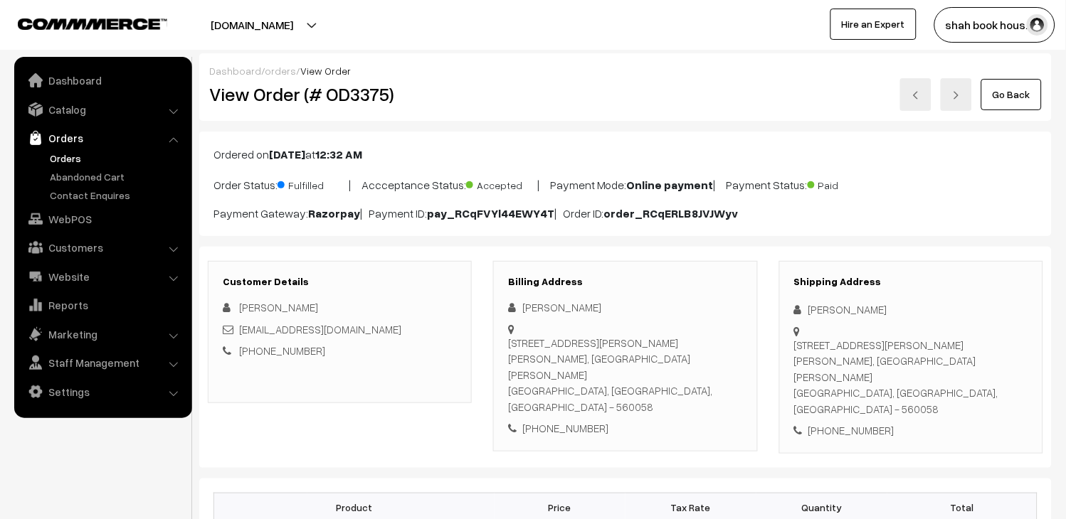
click at [914, 97] on img at bounding box center [915, 95] width 9 height 9
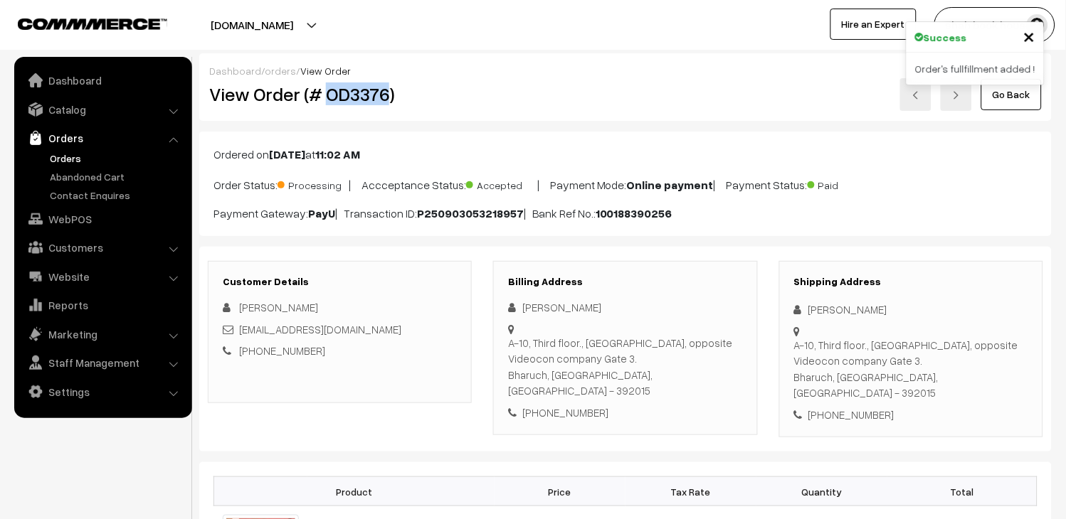
click at [351, 100] on h2 "View Order (# OD3376)" at bounding box center [340, 94] width 263 height 22
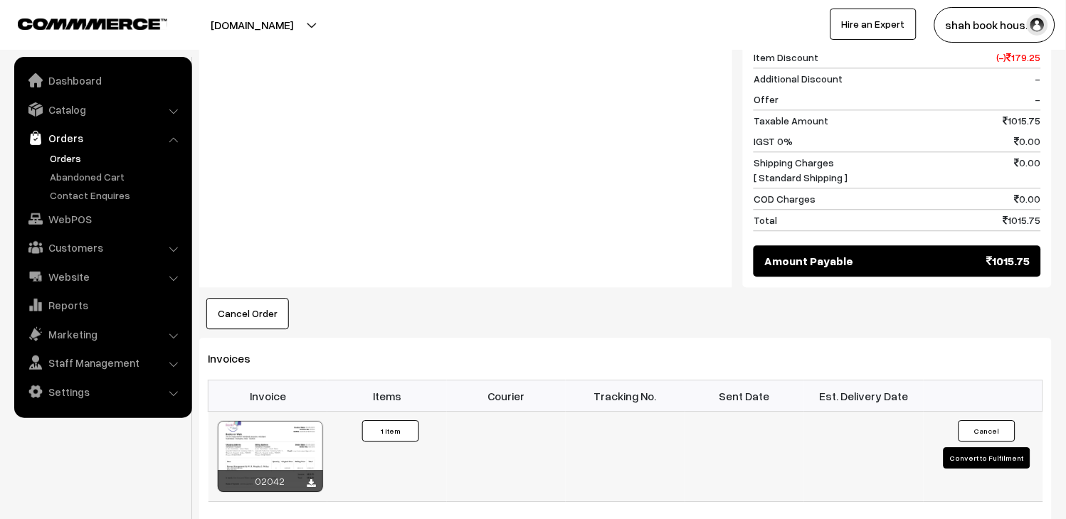
scroll to position [869, 0]
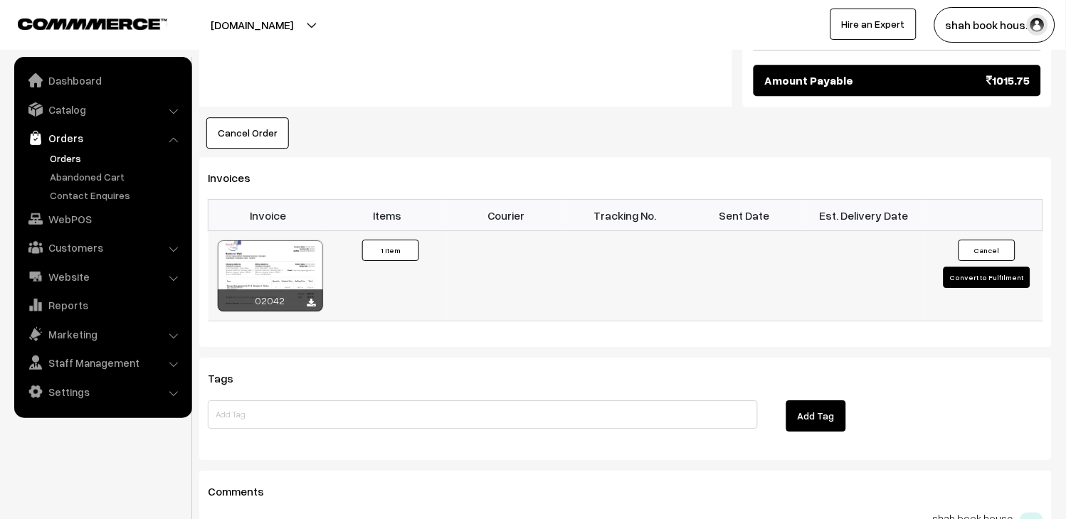
click at [986, 267] on button "Convert to Fulfilment" at bounding box center [986, 277] width 87 height 21
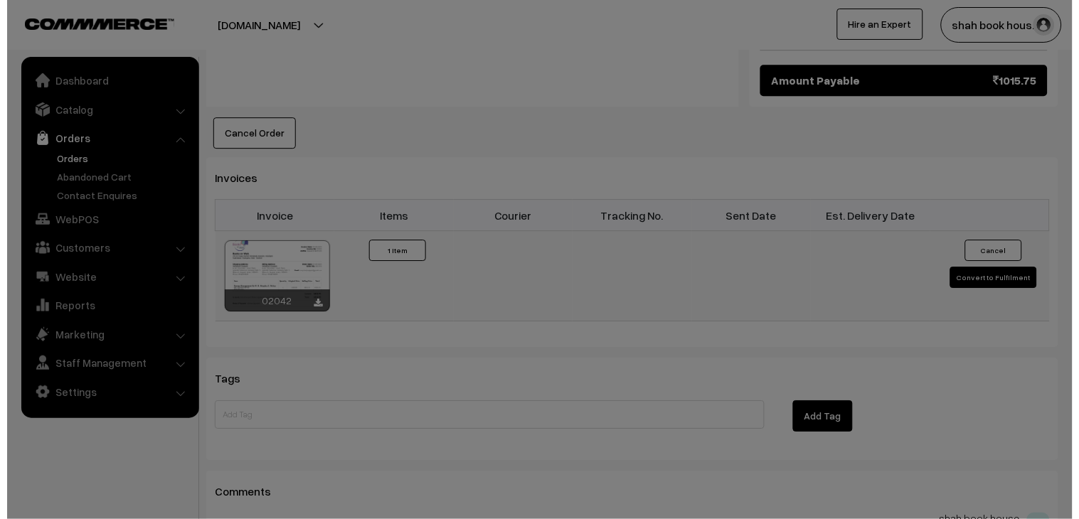
scroll to position [872, 0]
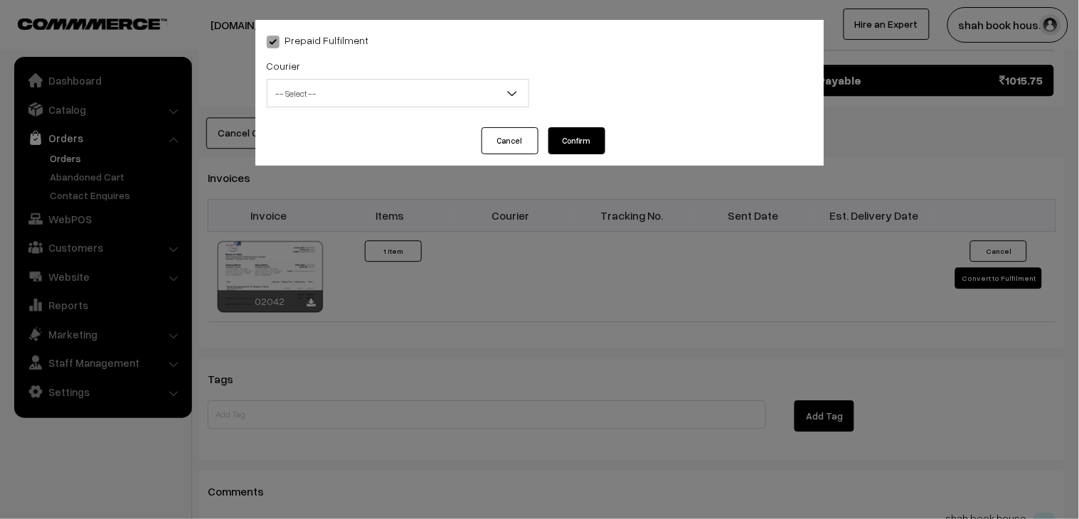
click at [289, 88] on span "-- Select --" at bounding box center [398, 93] width 261 height 25
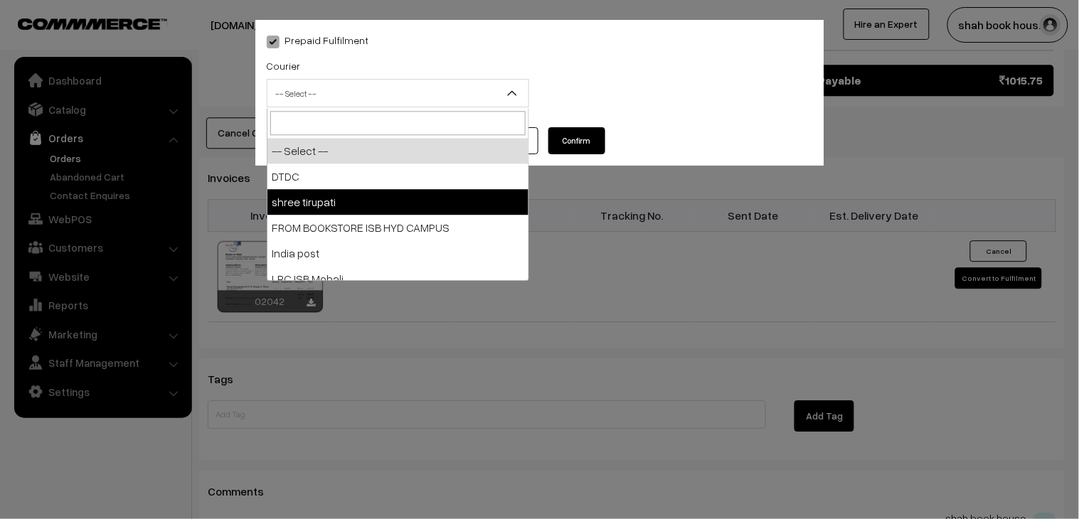
select select "2"
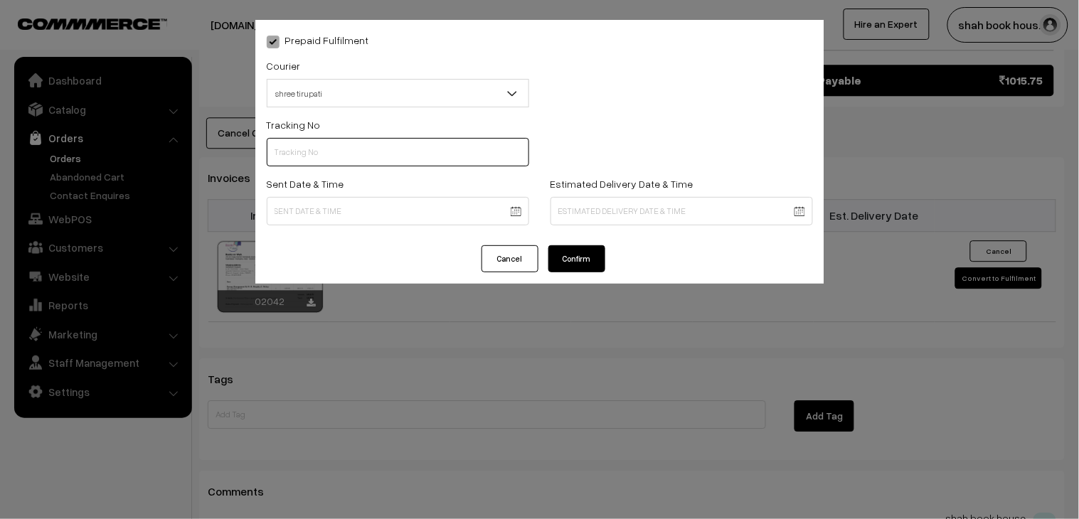
click at [342, 161] on input "text" at bounding box center [398, 152] width 263 height 28
paste input "352900095664"
type input "352900095664"
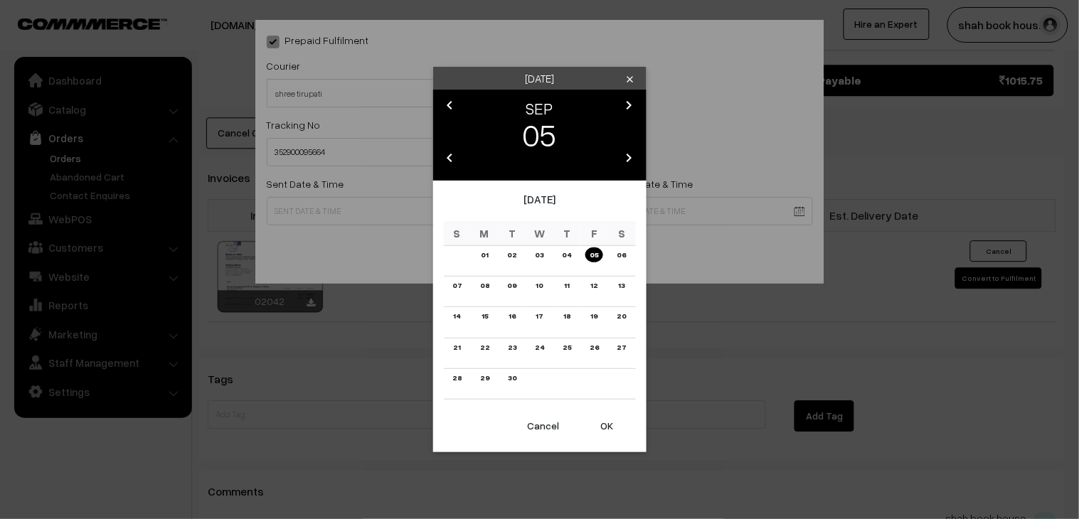
click at [539, 258] on link "03" at bounding box center [539, 255] width 17 height 15
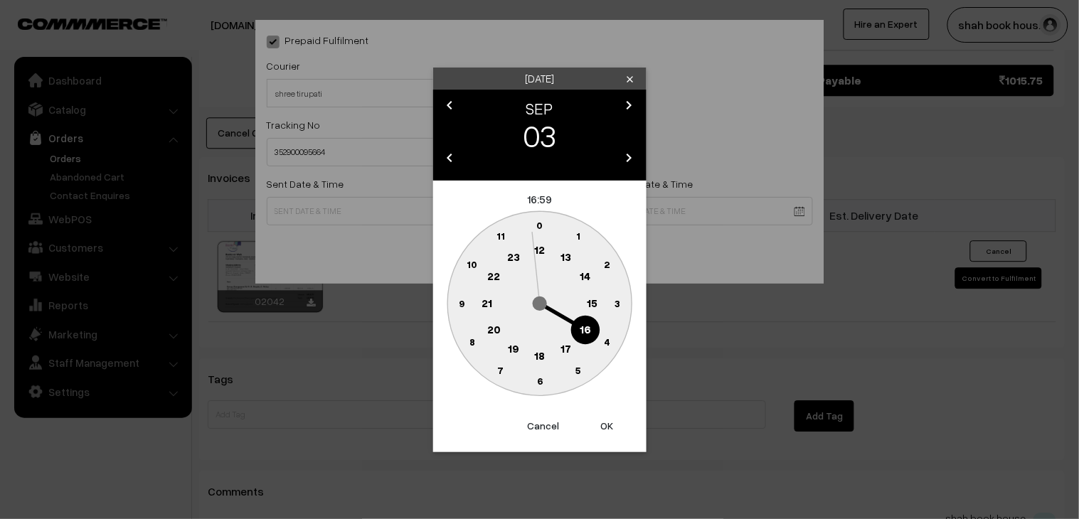
click at [536, 356] on text "18" at bounding box center [539, 355] width 11 height 13
click at [580, 369] on text "25" at bounding box center [579, 370] width 12 height 12
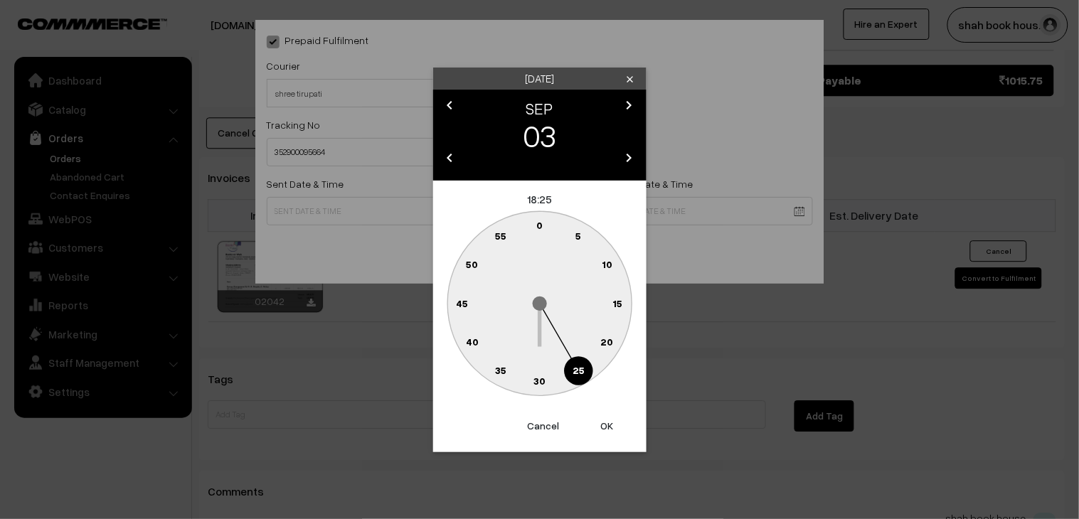
type input "[DATE] 18:25"
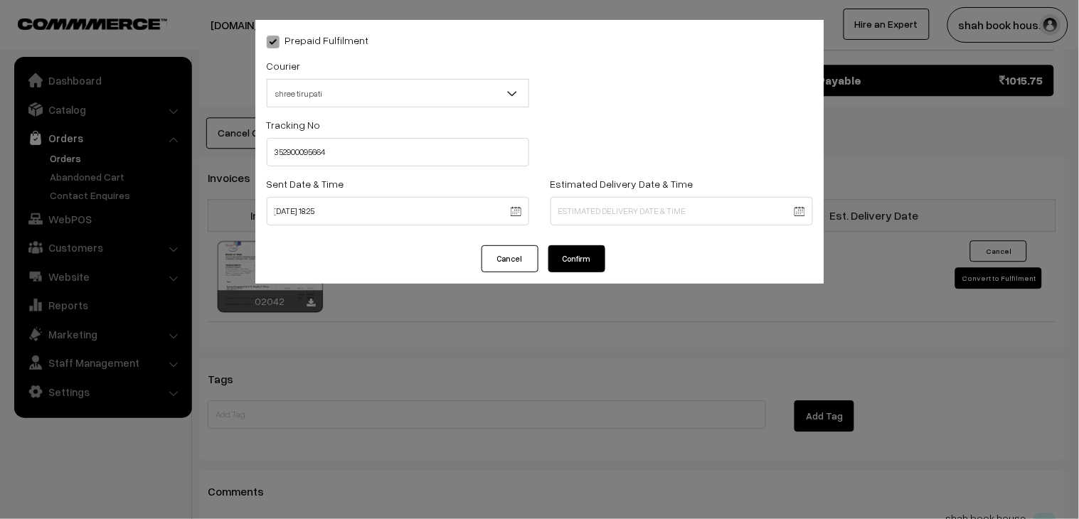
click at [573, 257] on button "Confirm" at bounding box center [577, 258] width 57 height 27
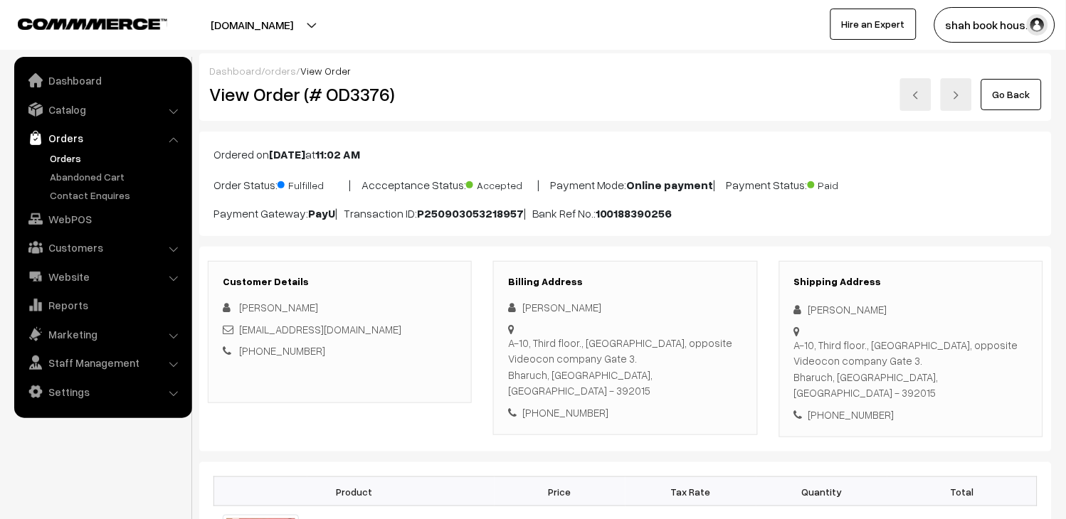
click at [924, 95] on link at bounding box center [915, 94] width 31 height 33
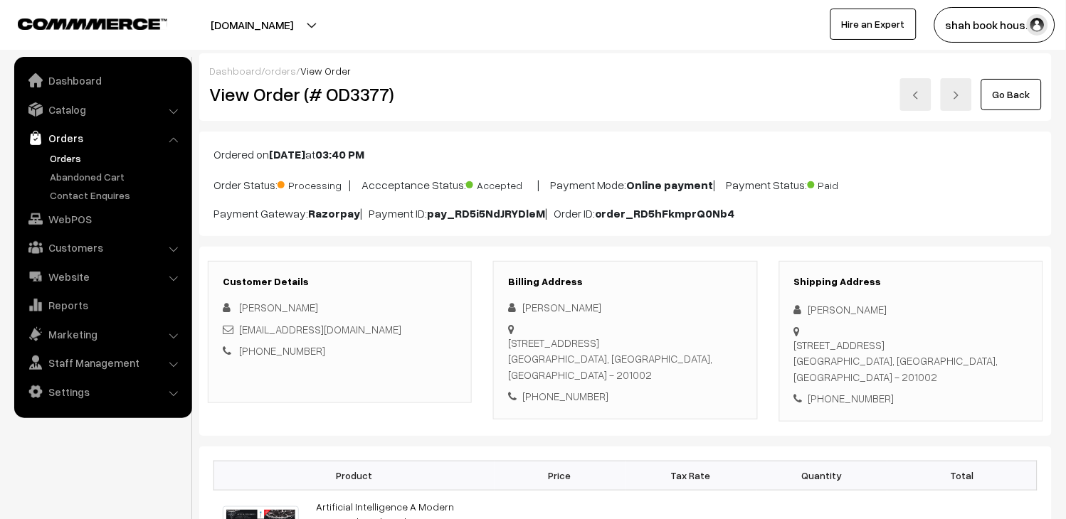
click at [357, 94] on h2 "View Order (# OD3377)" at bounding box center [340, 94] width 263 height 22
copy h2 "OD3377"
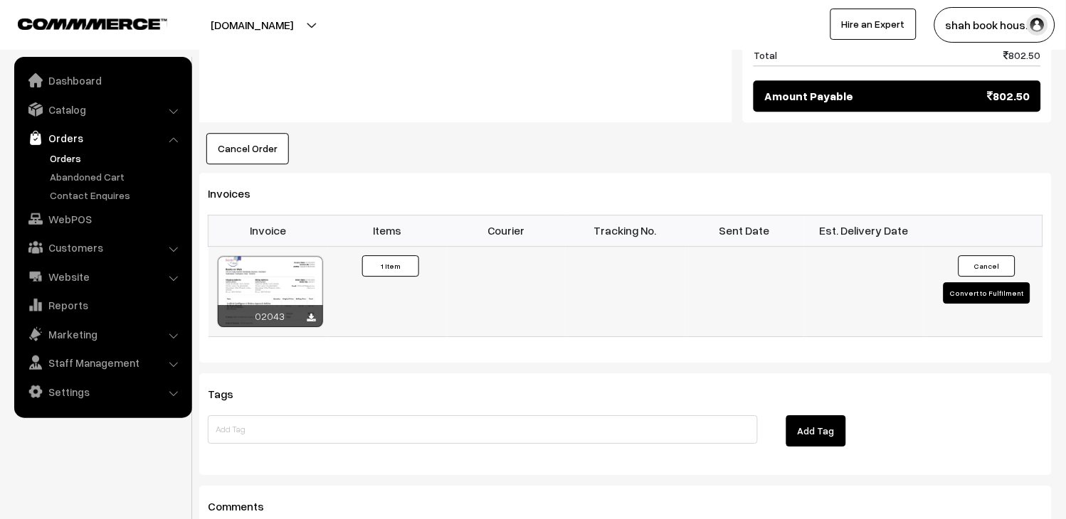
click at [999, 282] on button "Convert to Fulfilment" at bounding box center [986, 292] width 87 height 21
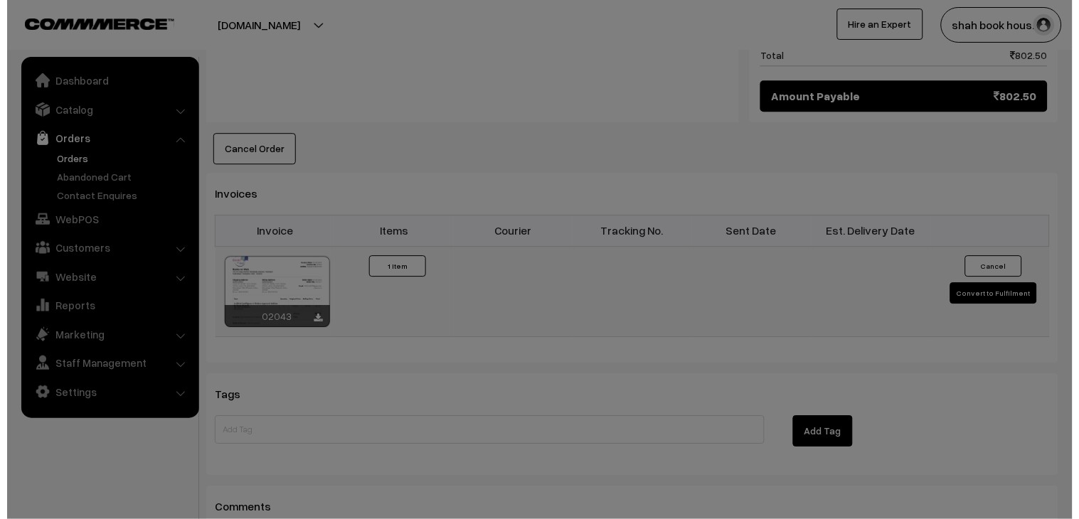
scroll to position [791, 0]
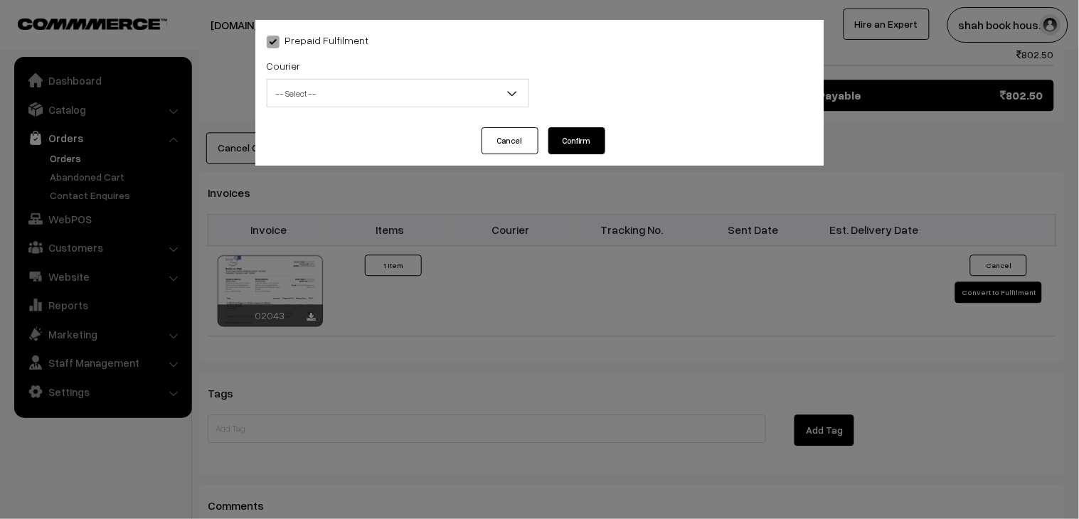
click at [324, 81] on span "-- Select --" at bounding box center [398, 93] width 261 height 25
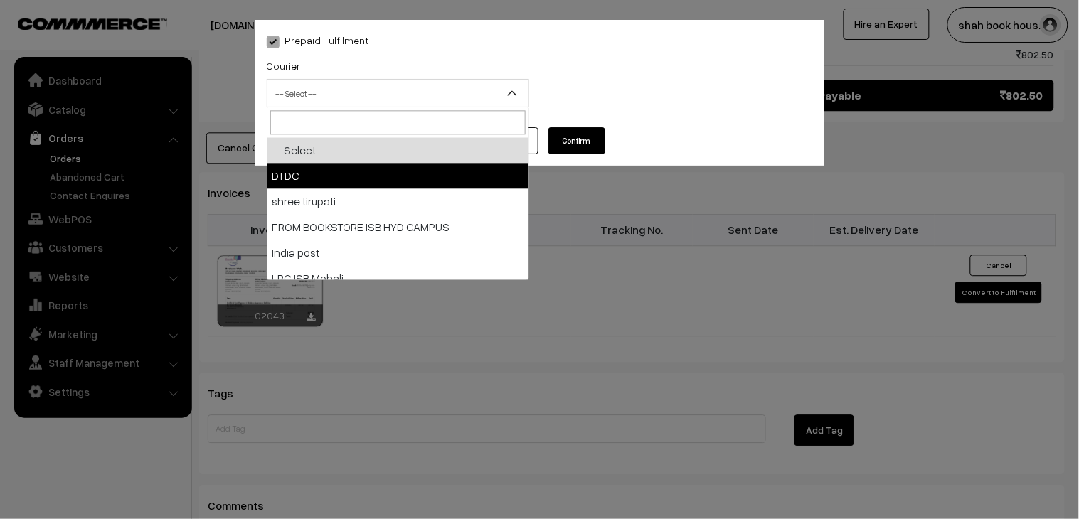
select select "1"
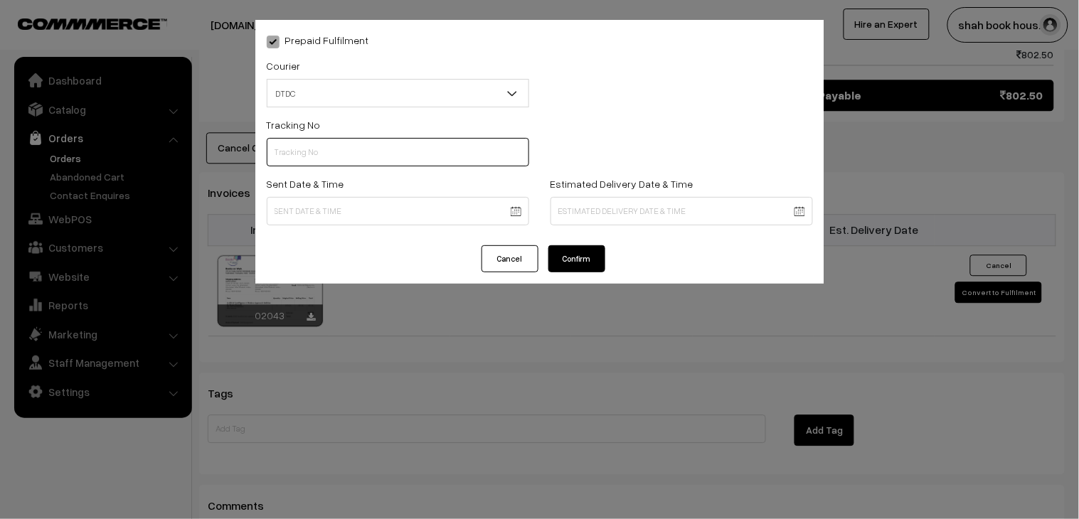
click at [312, 154] on input "text" at bounding box center [398, 152] width 263 height 28
paste input "H84036707"
type input "H84036707"
click at [289, 201] on body "Thank you for showing interest. Our team will call you shortly. Close booksonwe…" at bounding box center [539, 10] width 1079 height 1603
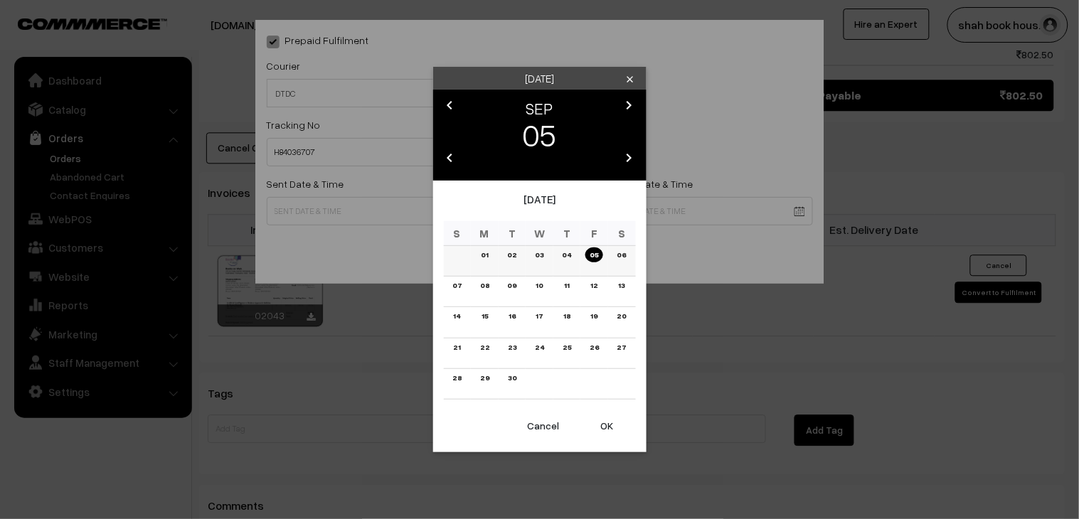
click at [539, 256] on link "03" at bounding box center [539, 255] width 17 height 15
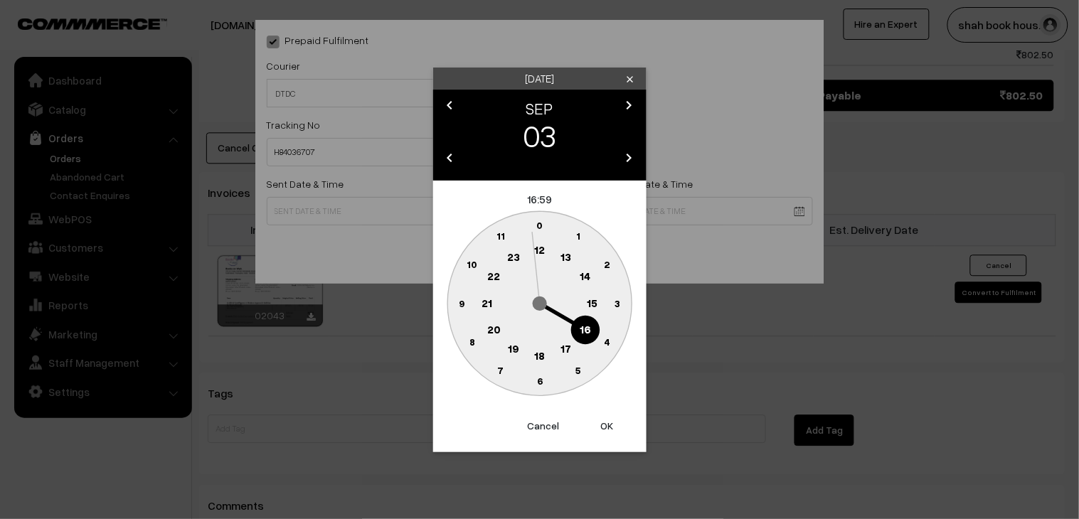
click at [536, 358] on text "18" at bounding box center [539, 355] width 11 height 13
click at [575, 368] on text "25" at bounding box center [579, 370] width 12 height 12
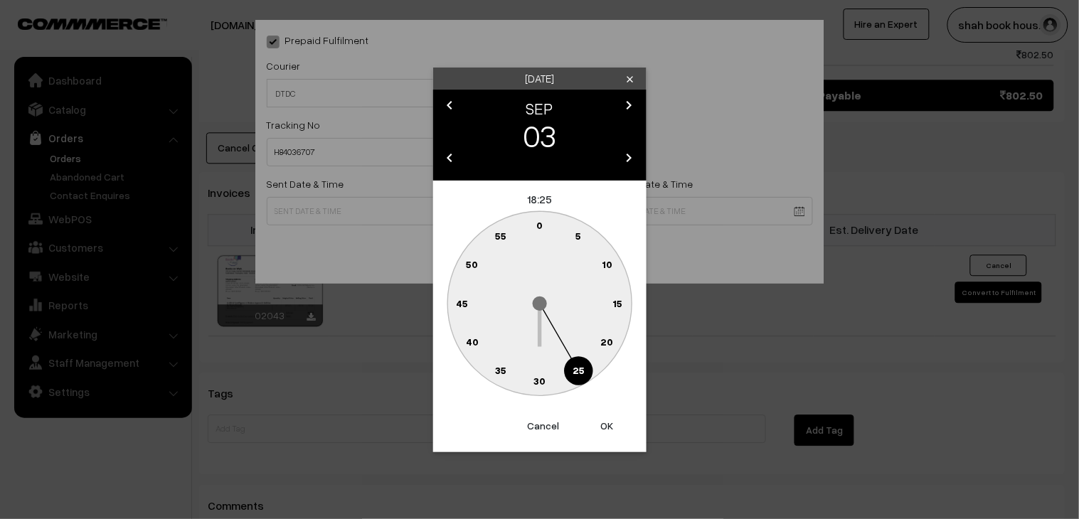
type input "03-09-2025 18:25"
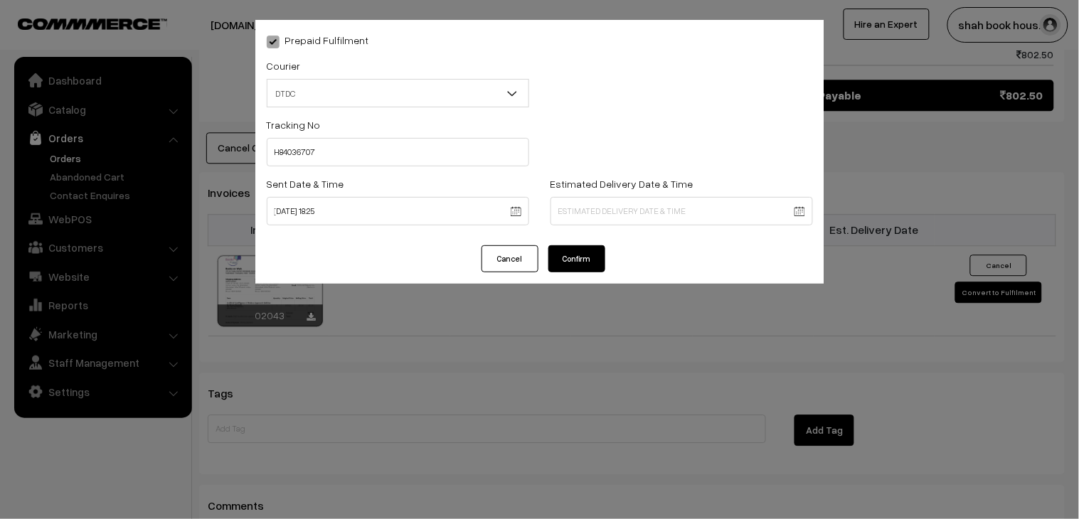
click at [594, 265] on button "Confirm" at bounding box center [577, 258] width 57 height 27
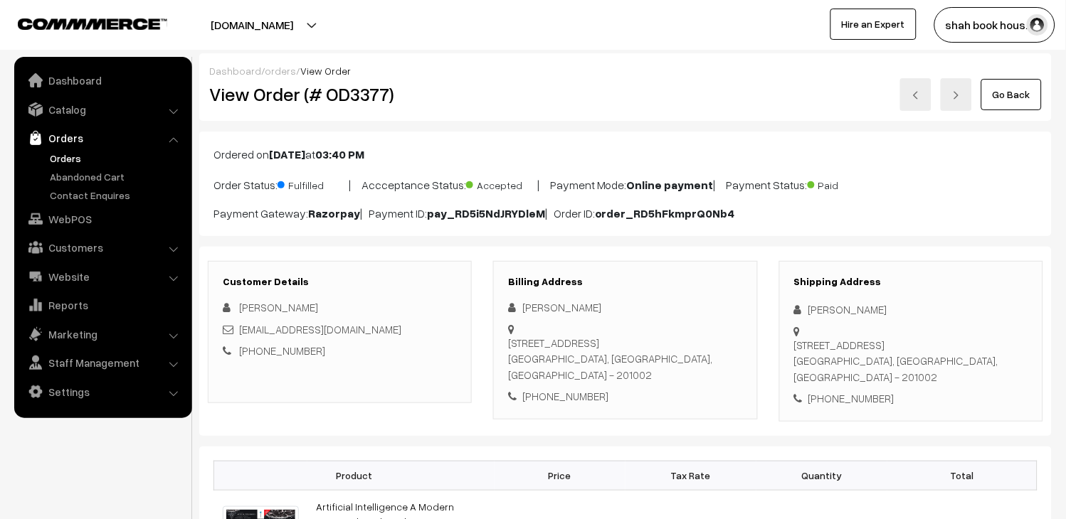
click at [909, 98] on link at bounding box center [915, 94] width 31 height 33
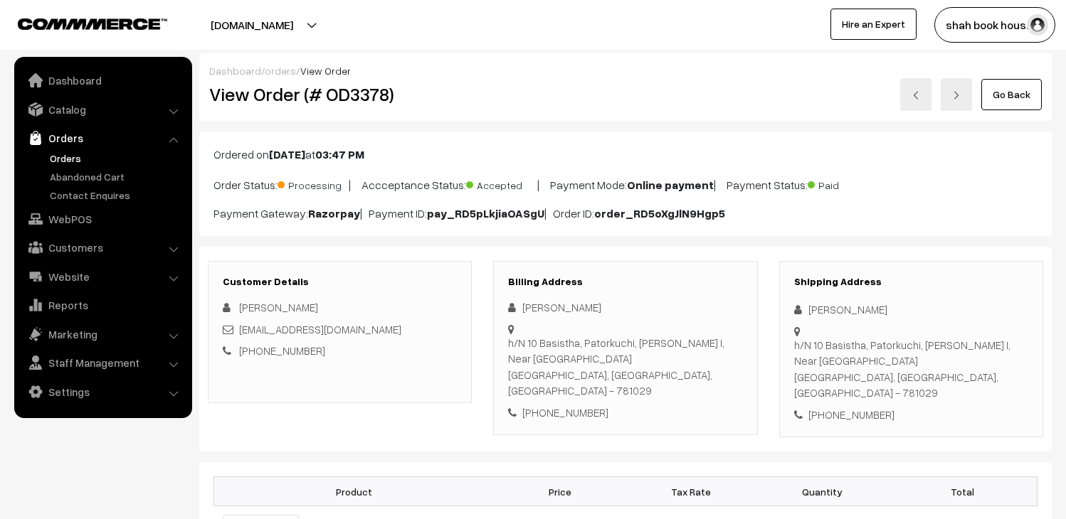
click at [361, 101] on h2 "View Order (# OD3378)" at bounding box center [340, 94] width 263 height 22
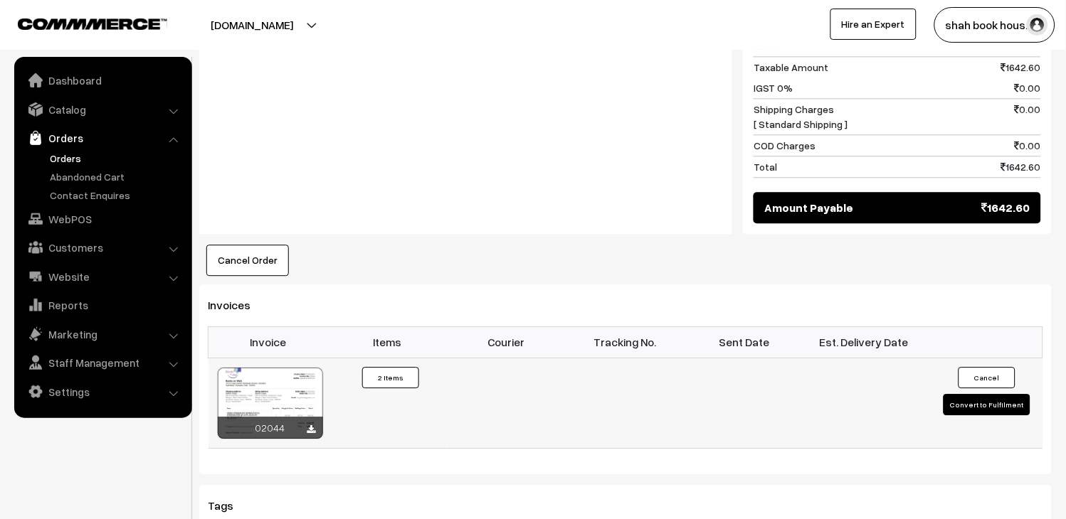
click at [978, 394] on button "Convert to Fulfilment" at bounding box center [986, 404] width 87 height 21
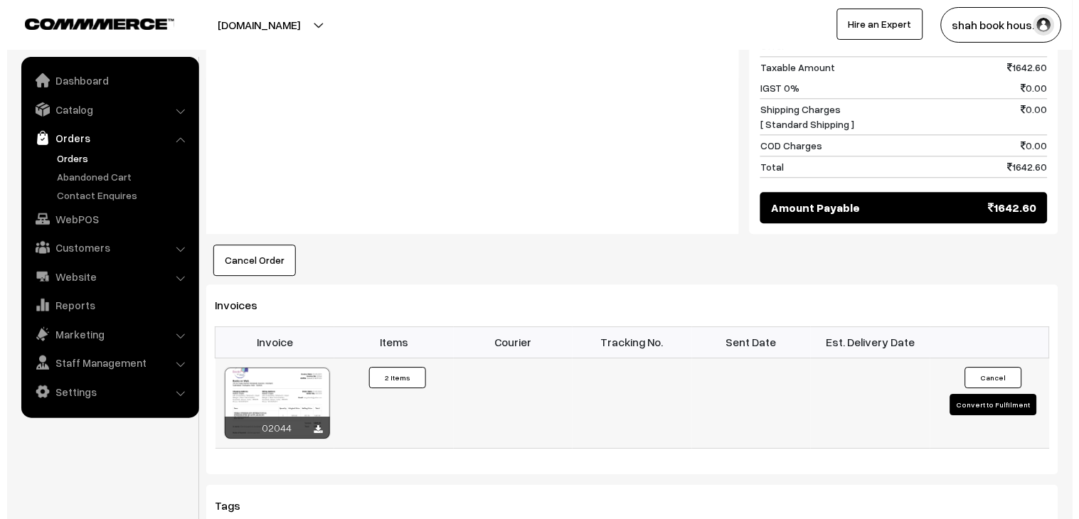
scroll to position [713, 0]
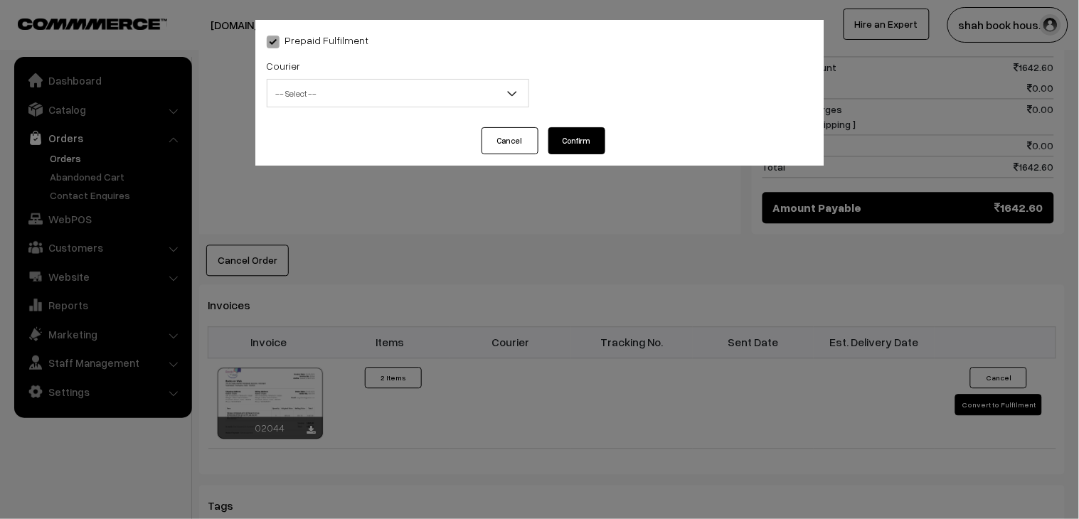
click at [299, 85] on span "-- Select --" at bounding box center [398, 93] width 261 height 25
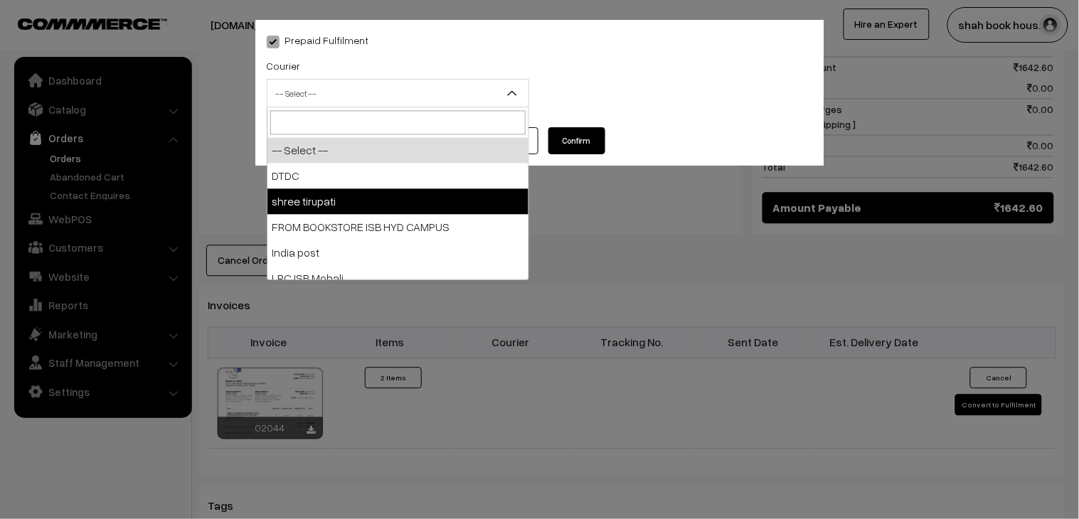
select select "2"
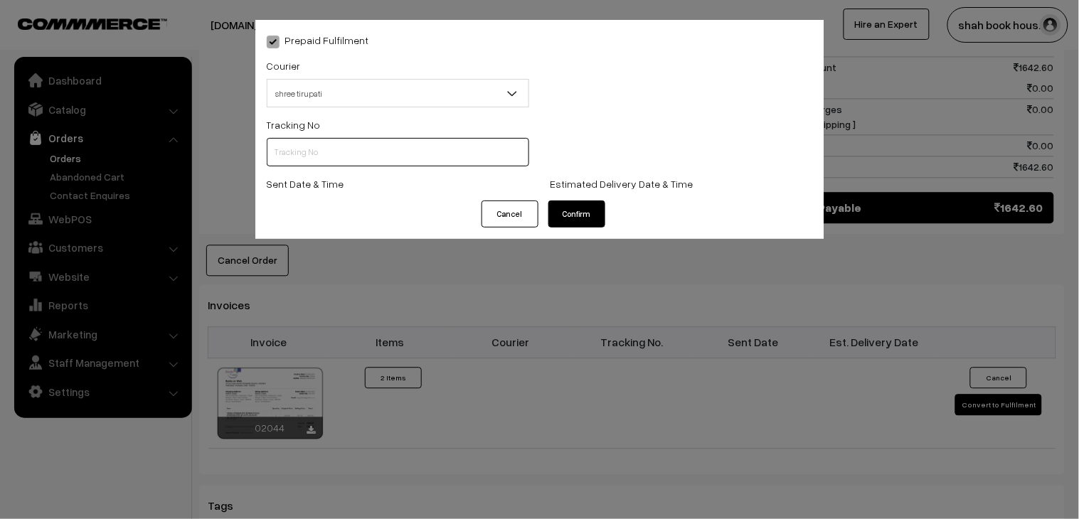
click at [320, 145] on input "text" at bounding box center [398, 152] width 263 height 28
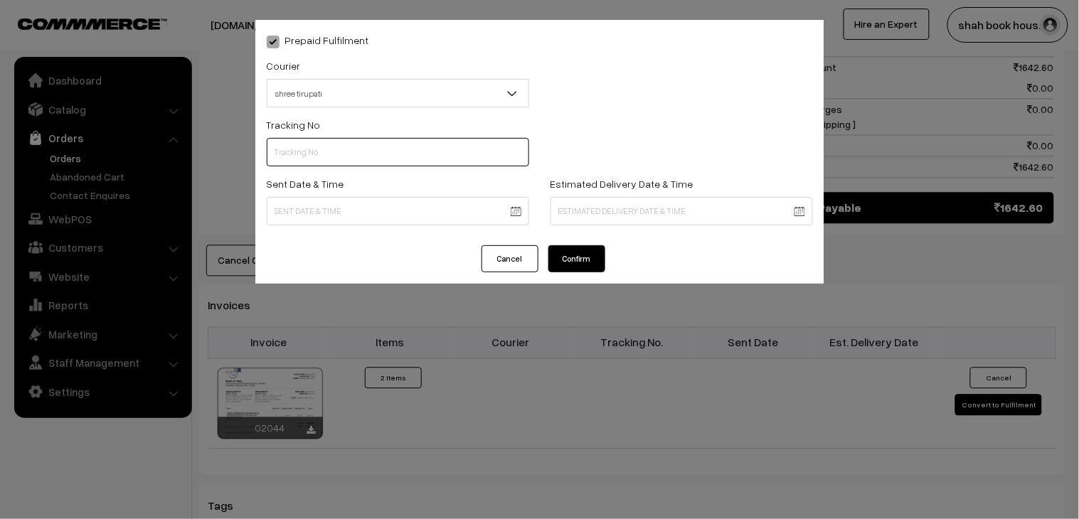
paste input "352900095665"
type input "352900095665"
click at [302, 211] on body "Thank you for showing interest. Our team will call you shortly. Close [DOMAIN_N…" at bounding box center [539, 105] width 1079 height 1637
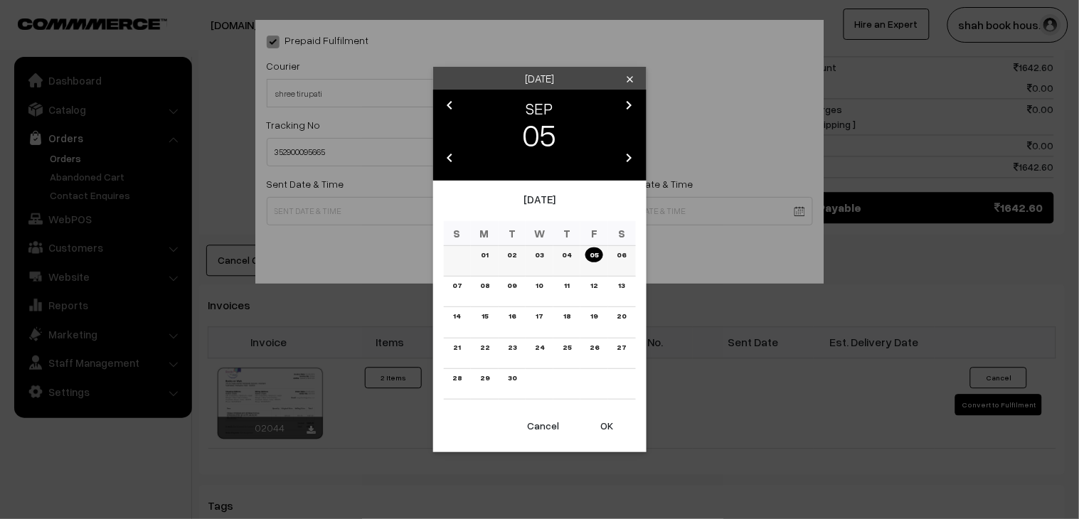
click at [542, 258] on link "03" at bounding box center [539, 255] width 17 height 15
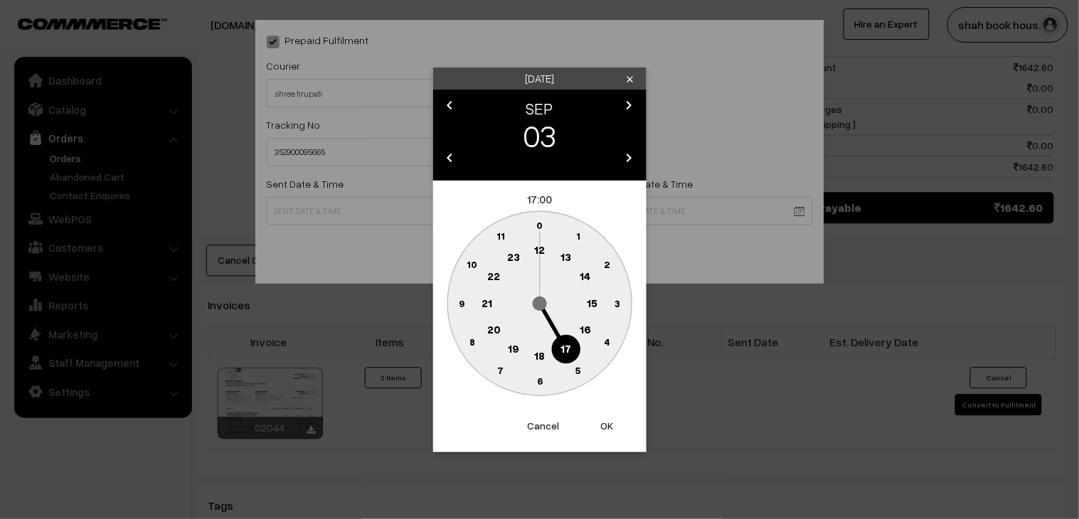
click at [537, 353] on text "18" at bounding box center [539, 355] width 11 height 13
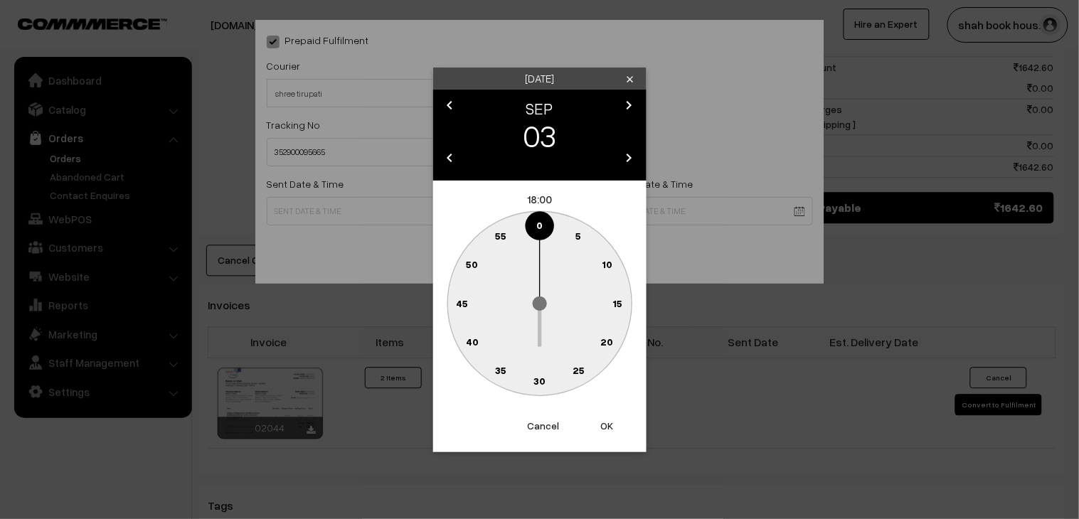
click at [577, 373] on text "25" at bounding box center [579, 370] width 12 height 12
type input "03-09-2025 18:25"
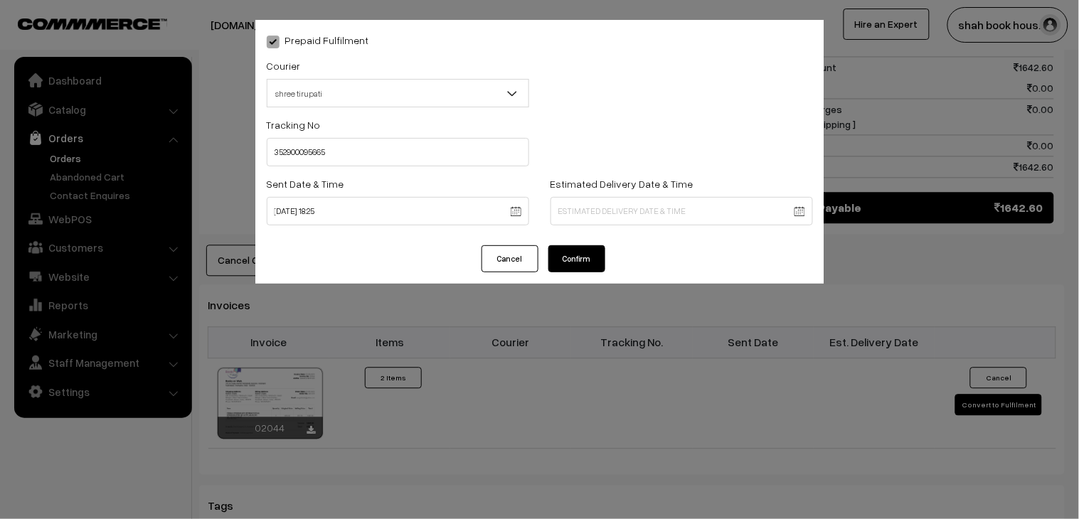
click at [583, 250] on button "Confirm" at bounding box center [577, 258] width 57 height 27
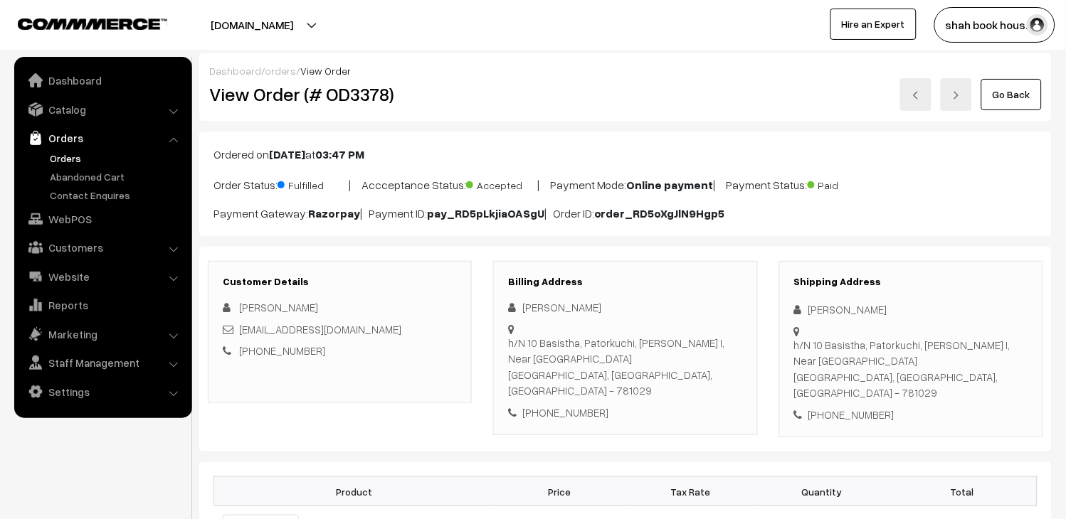
click at [919, 100] on link at bounding box center [915, 94] width 31 height 33
click at [364, 103] on h2 "View Order (# OD3379)" at bounding box center [340, 94] width 263 height 22
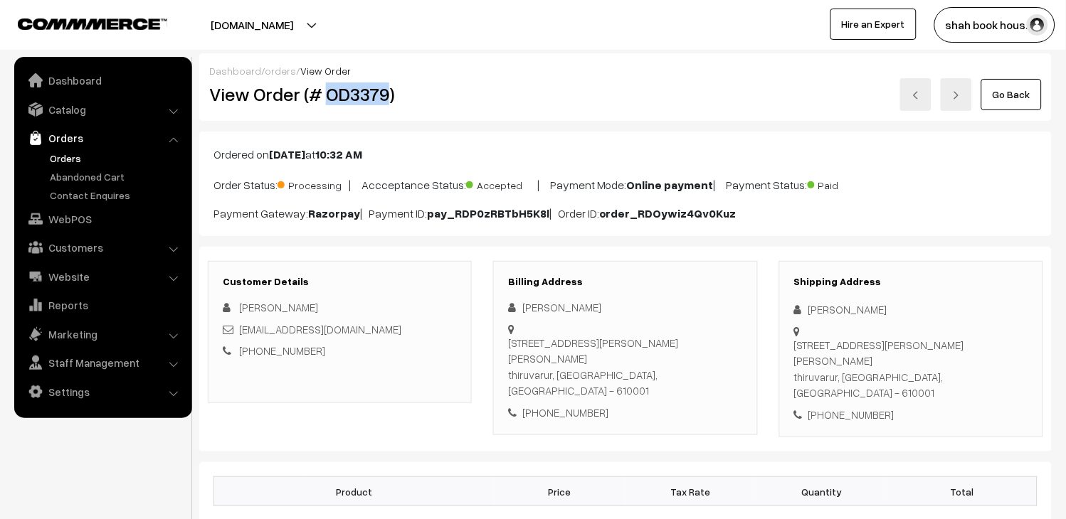
click at [364, 103] on h2 "View Order (# OD3379)" at bounding box center [340, 94] width 263 height 22
copy h2 "OD3379"
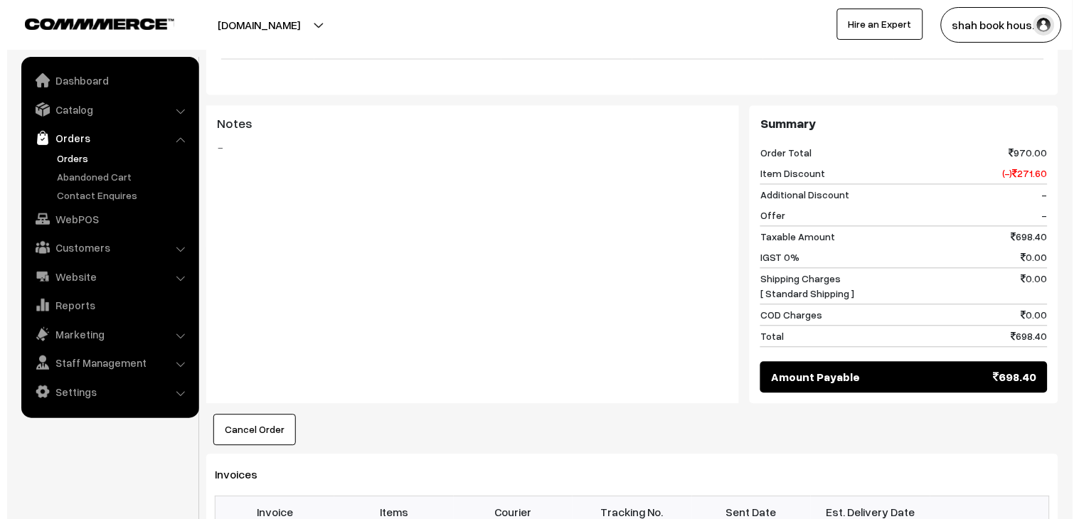
scroll to position [791, 0]
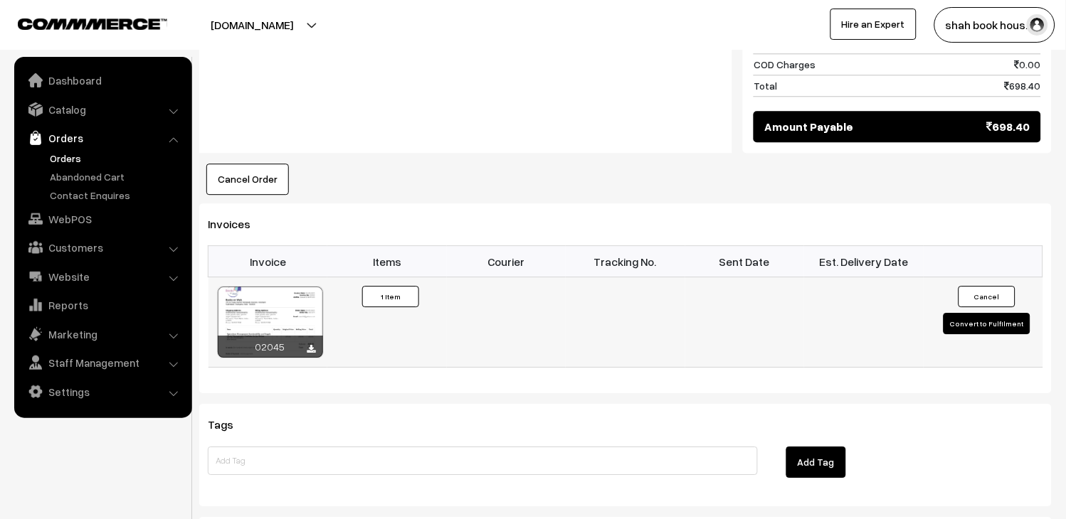
click at [976, 313] on button "Convert to Fulfilment" at bounding box center [986, 323] width 87 height 21
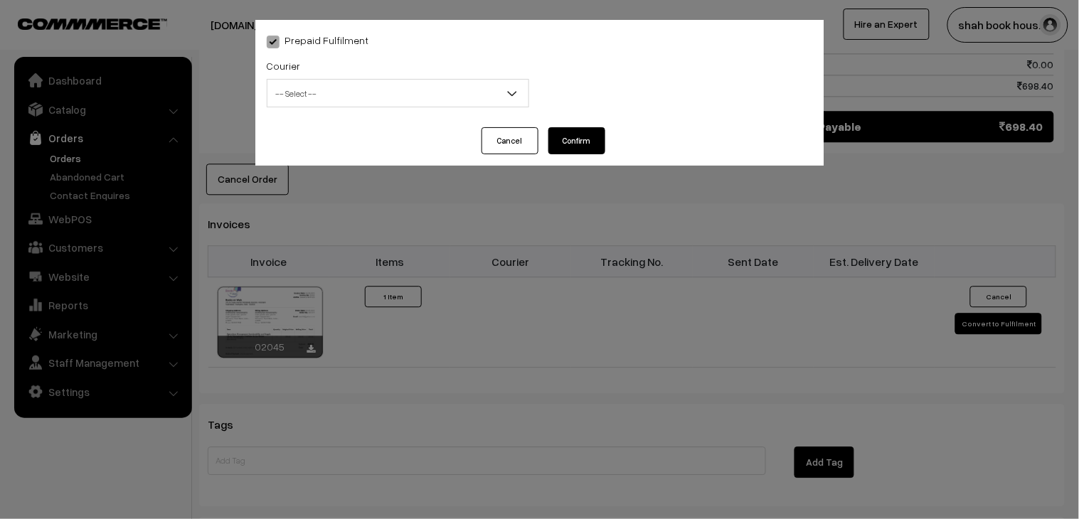
click at [345, 97] on span "-- Select --" at bounding box center [398, 93] width 261 height 25
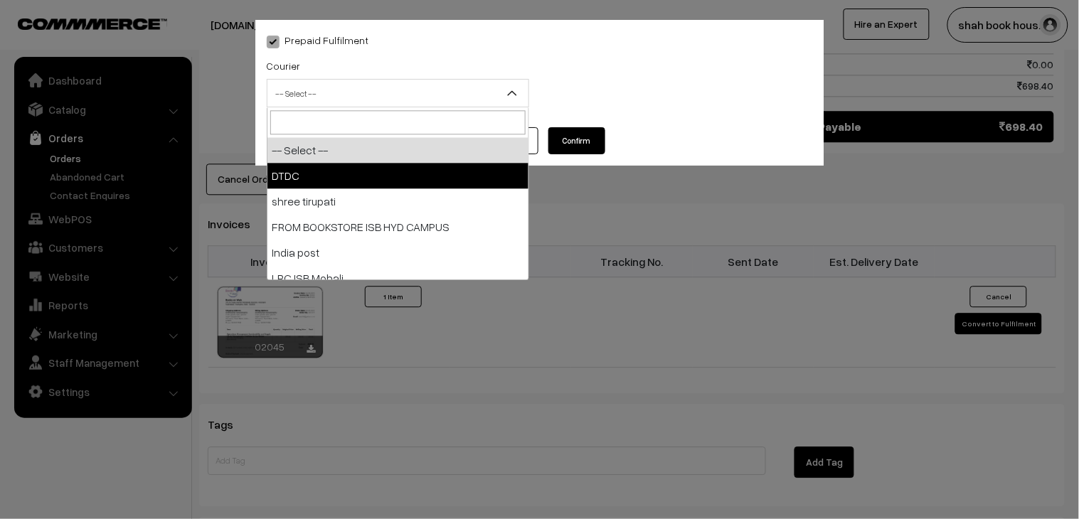
select select "1"
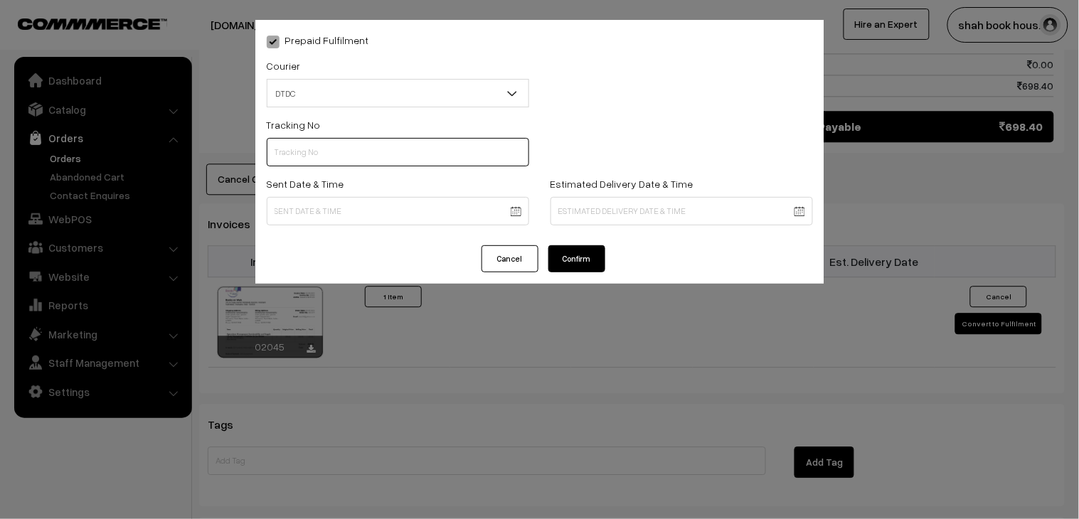
click at [300, 151] on input "text" at bounding box center [398, 152] width 263 height 28
paste input "H84036711"
type input "H84036711"
click at [293, 208] on body "Thank you for showing interest. Our team will call you shortly. Close booksonwe…" at bounding box center [539, 26] width 1079 height 1634
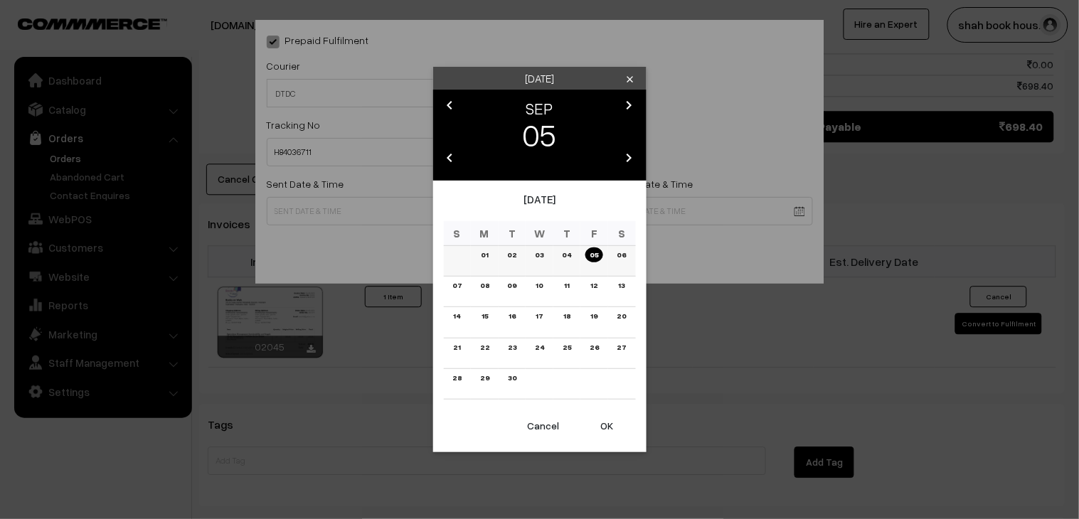
click at [568, 253] on link "04" at bounding box center [567, 255] width 18 height 15
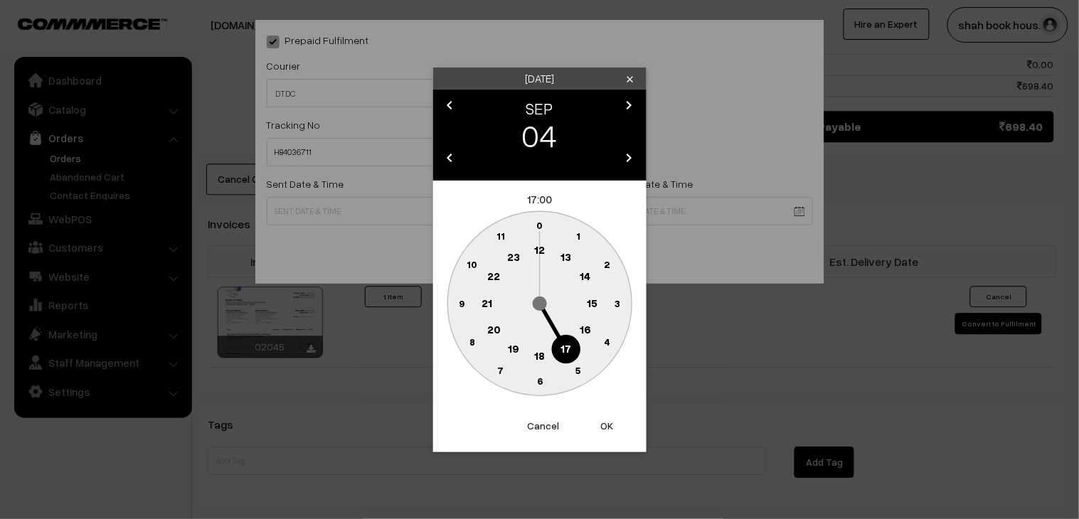
click at [538, 356] on text "18" at bounding box center [539, 355] width 11 height 13
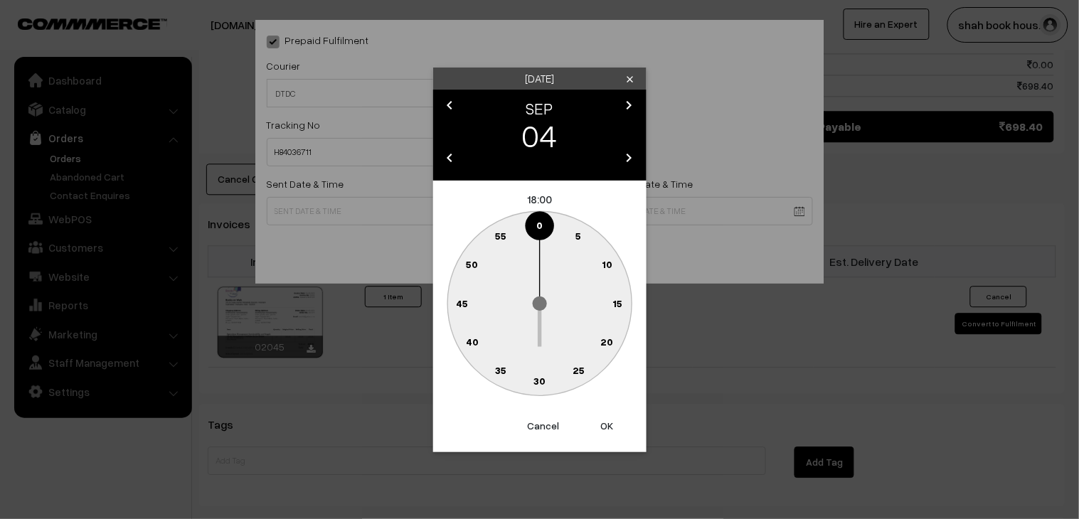
click at [573, 361] on circle at bounding box center [578, 370] width 29 height 29
type input "04-09-2025 18:25"
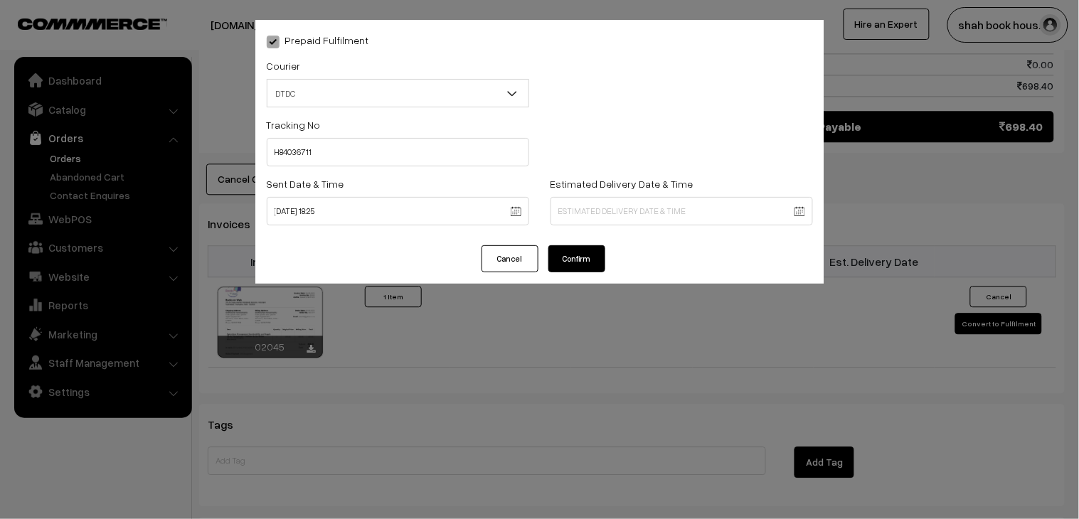
click at [591, 256] on button "Confirm" at bounding box center [577, 258] width 57 height 27
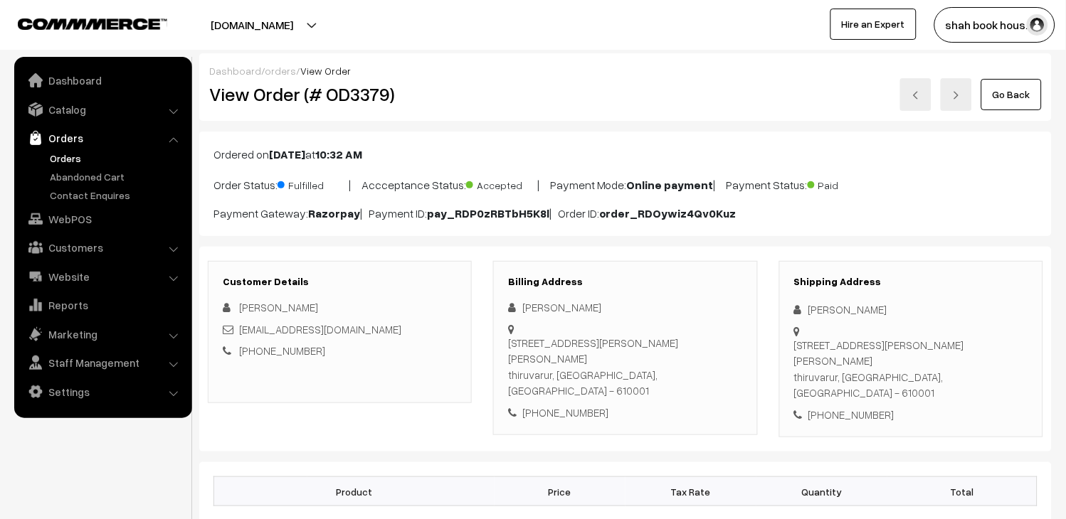
click at [911, 105] on link at bounding box center [915, 94] width 31 height 33
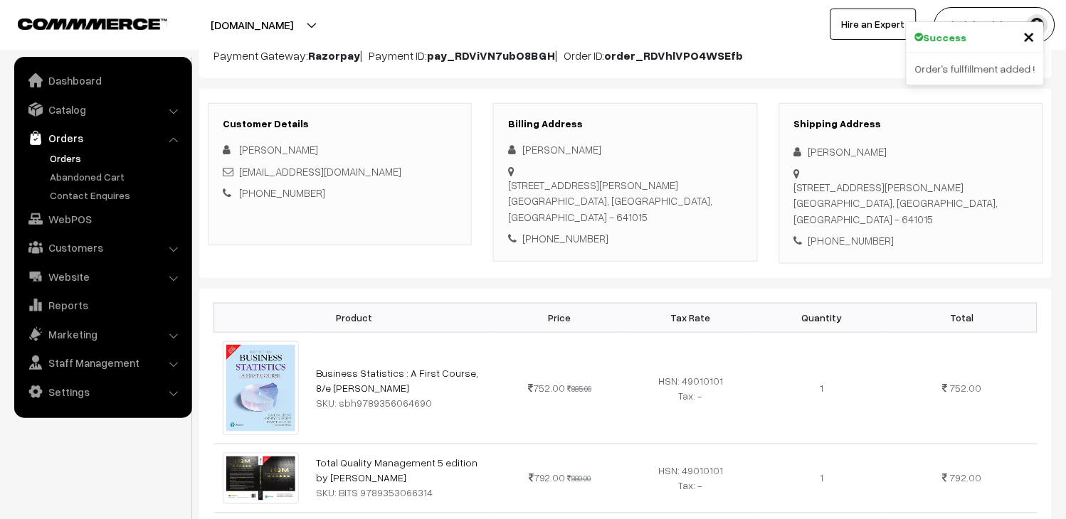
scroll to position [474, 0]
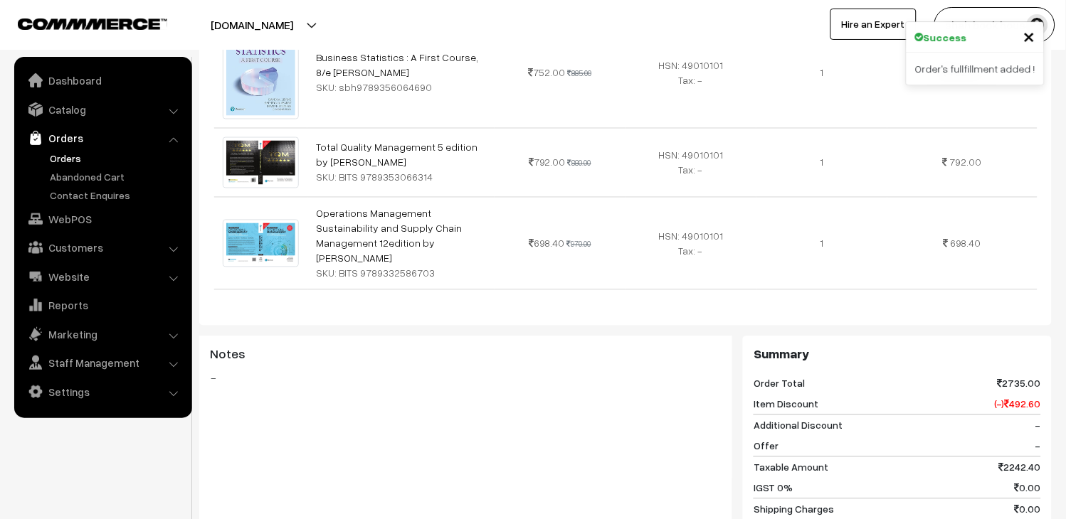
click at [78, 157] on link "Orders" at bounding box center [116, 158] width 141 height 15
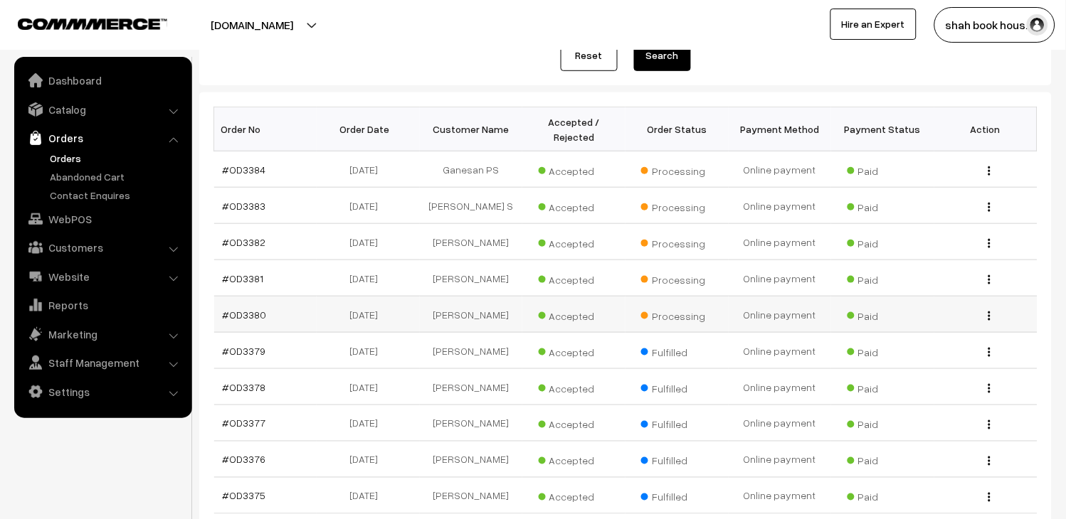
scroll to position [237, 0]
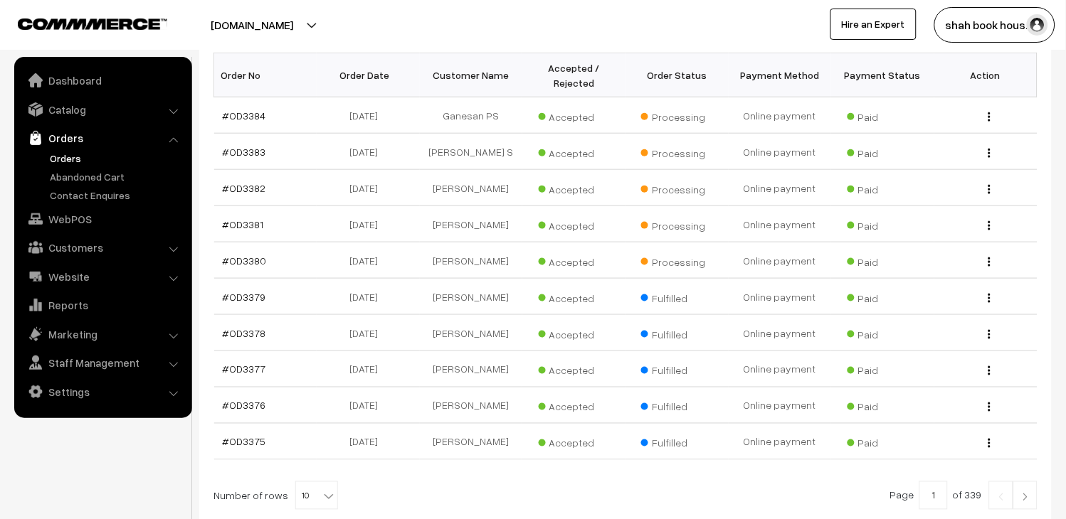
click at [72, 152] on link "Orders" at bounding box center [116, 158] width 141 height 15
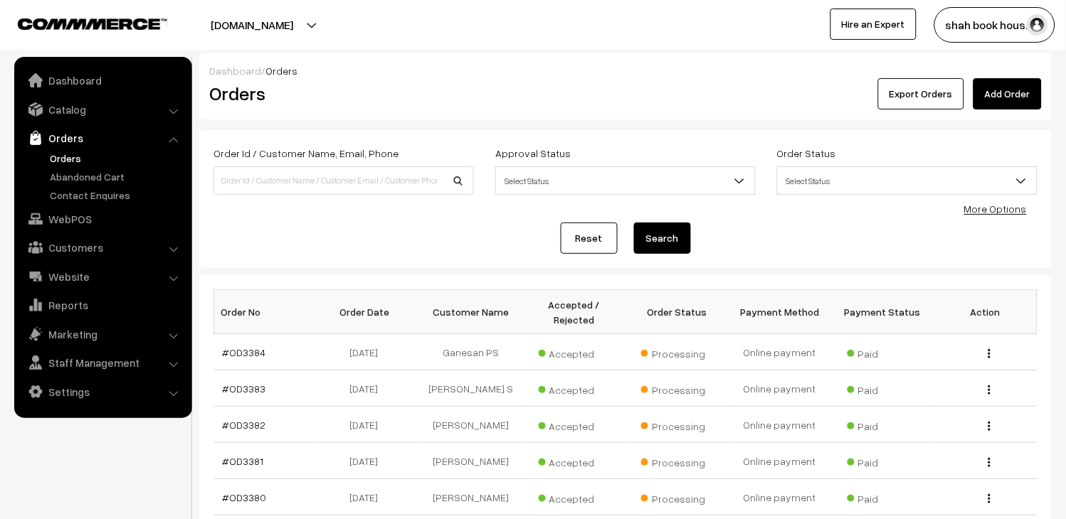
click at [68, 153] on link "Orders" at bounding box center [116, 158] width 141 height 15
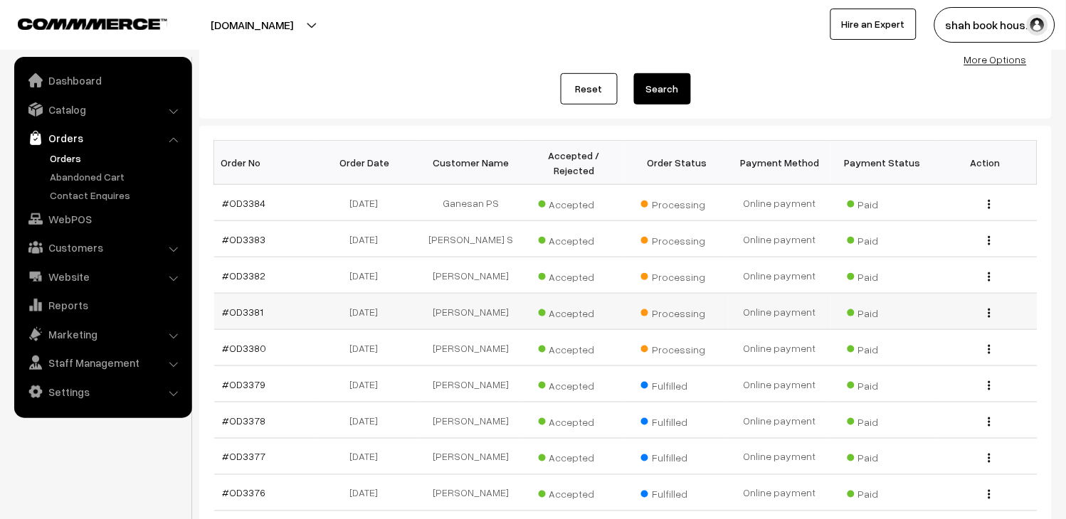
scroll to position [158, 0]
